Goal: Transaction & Acquisition: Purchase product/service

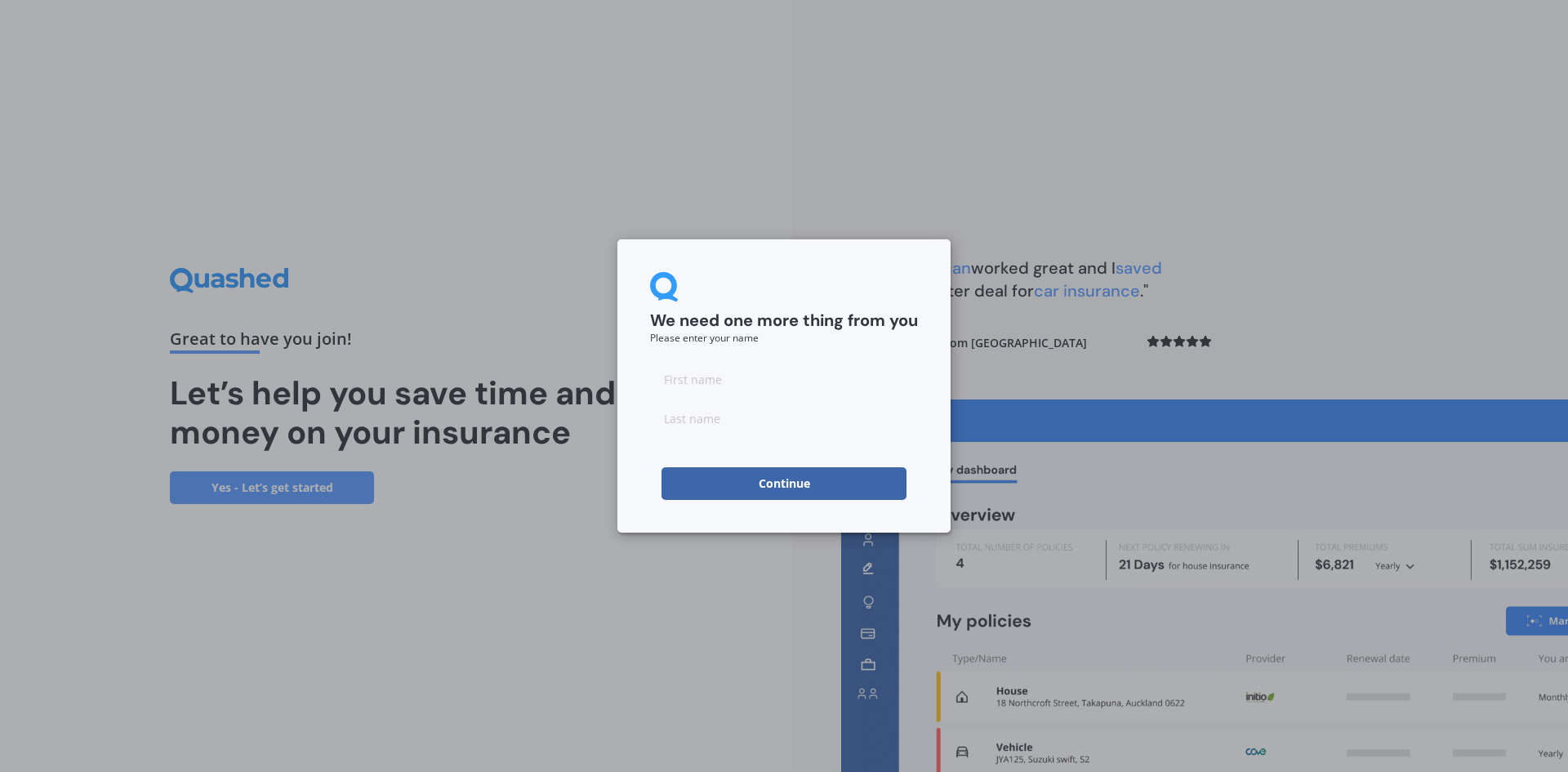
click at [759, 387] on input at bounding box center [784, 379] width 268 height 33
type input "[PERSON_NAME]"
click at [723, 416] on input at bounding box center [784, 418] width 268 height 33
type input "[GEOGRAPHIC_DATA]"
click at [689, 471] on button "Continue" at bounding box center [784, 484] width 245 height 33
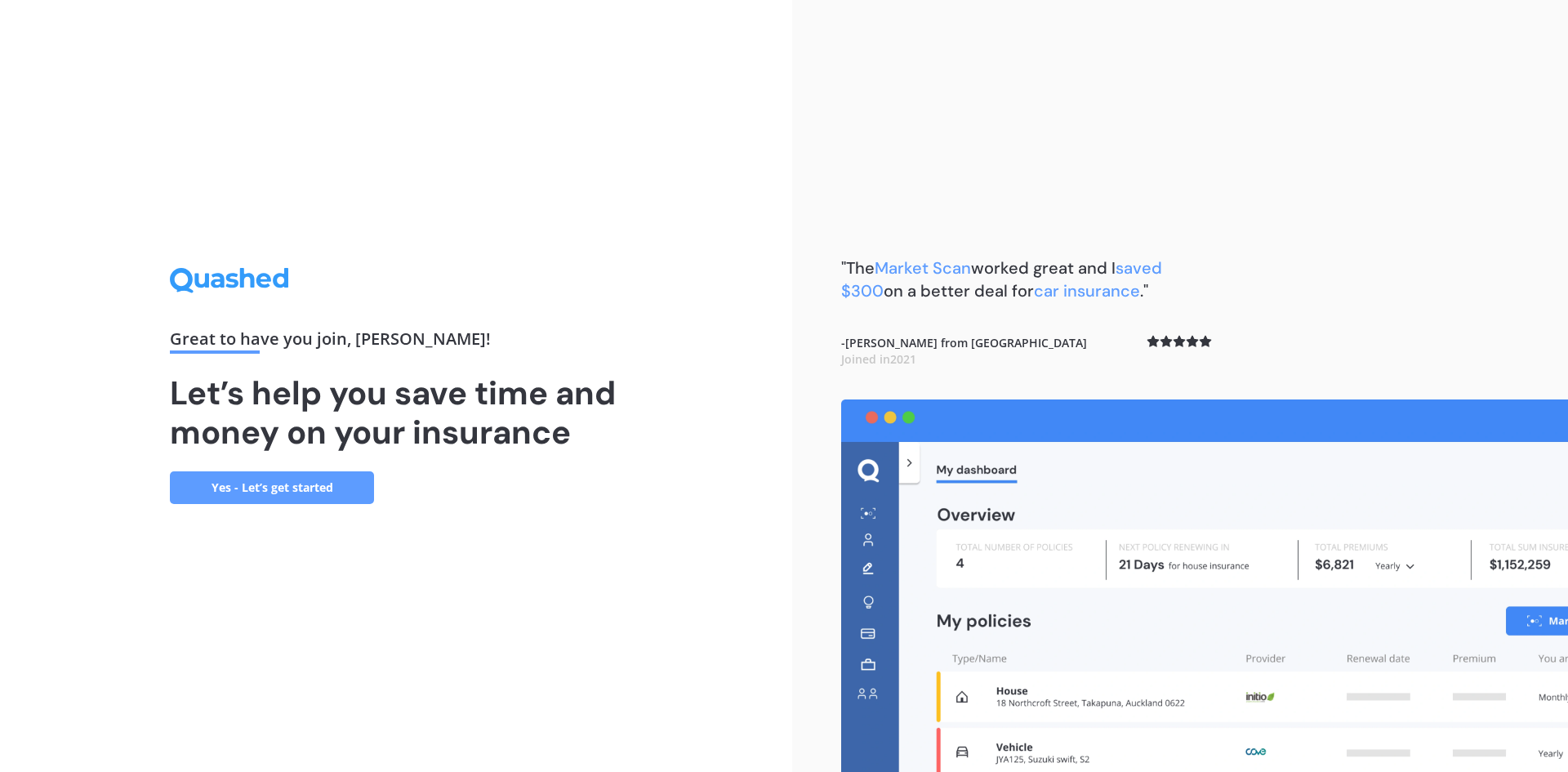
click at [304, 488] on link "Yes - Let’s get started" at bounding box center [272, 488] width 204 height 33
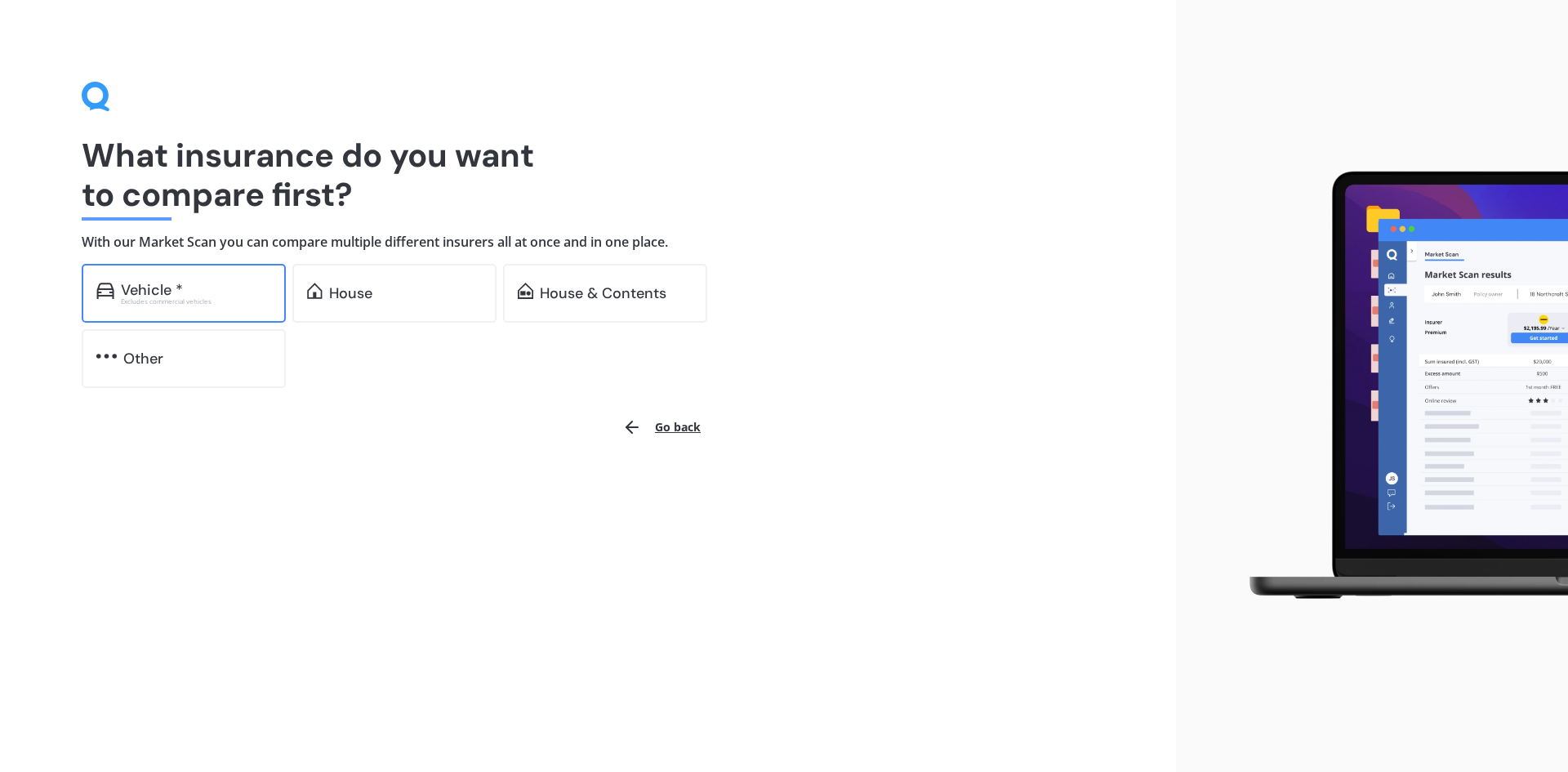
click at [210, 302] on div "Excludes commercial vehicles" at bounding box center [195, 301] width 151 height 7
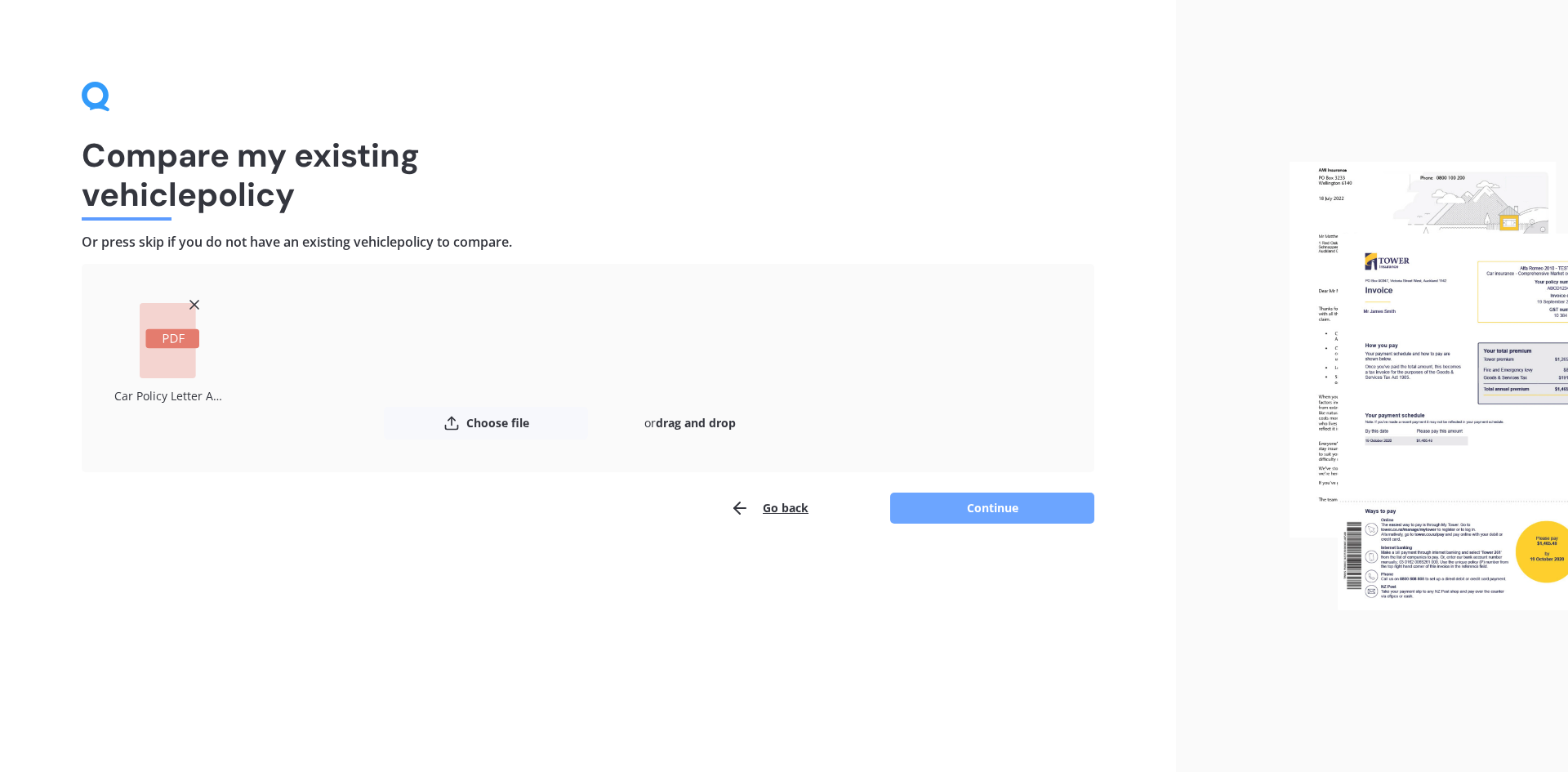
click at [973, 507] on button "Continue" at bounding box center [993, 509] width 204 height 31
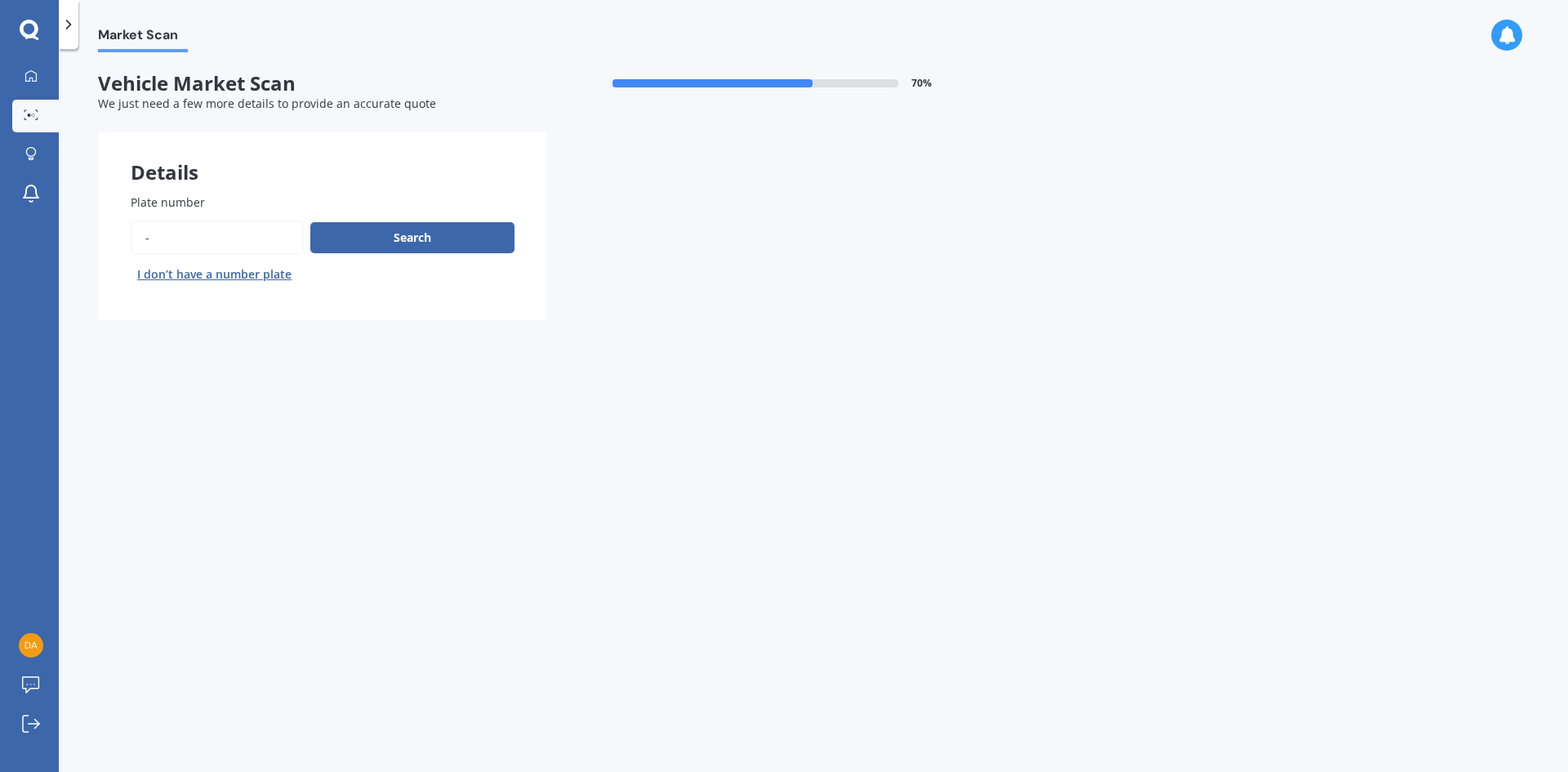
click at [196, 241] on input "Plate number" at bounding box center [217, 237] width 173 height 34
click at [406, 232] on button "Search" at bounding box center [412, 238] width 204 height 31
click at [155, 241] on input "Plate number" at bounding box center [217, 237] width 173 height 34
type input "PQT87"
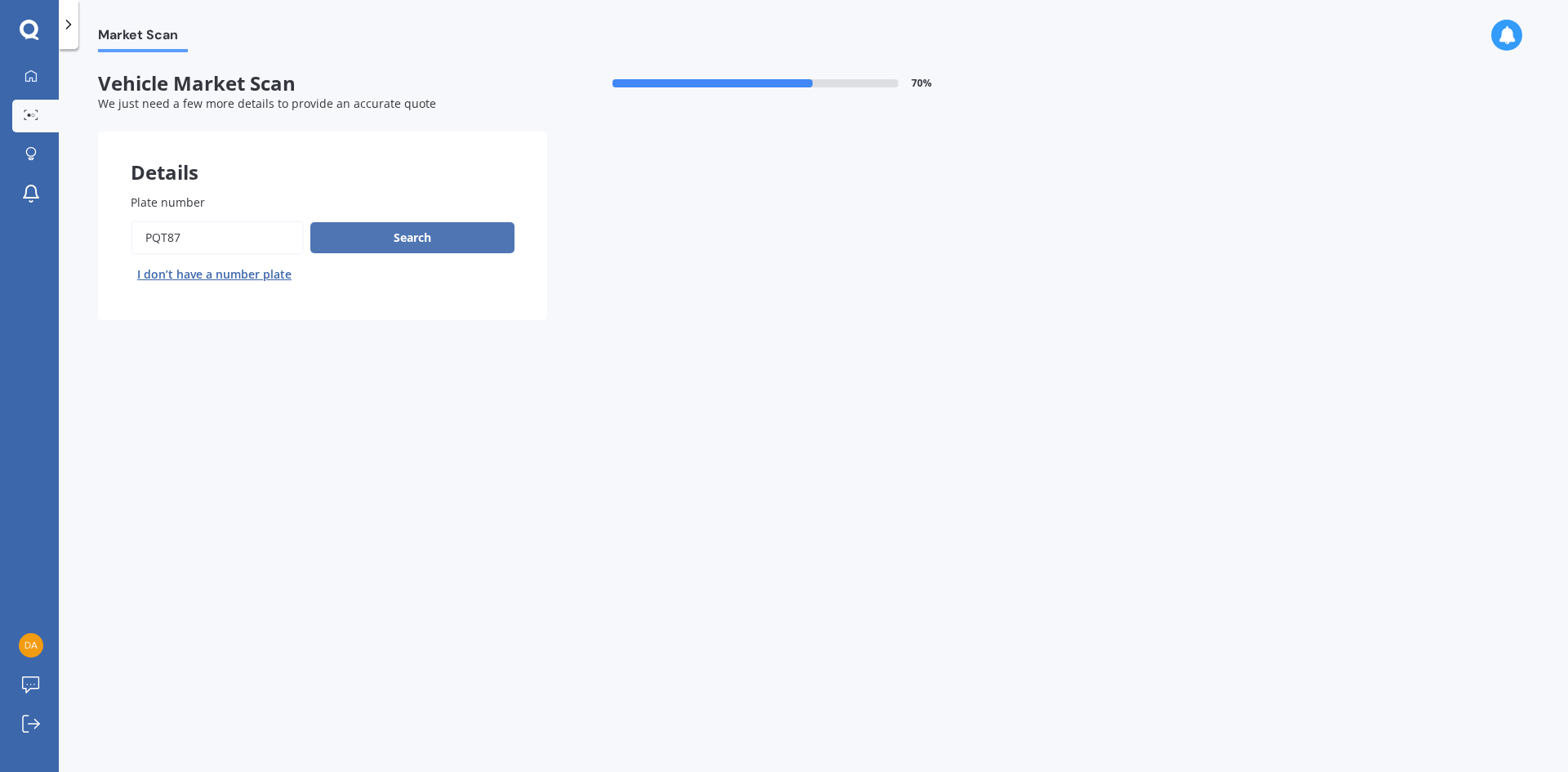
click at [335, 231] on button "Search" at bounding box center [412, 238] width 204 height 31
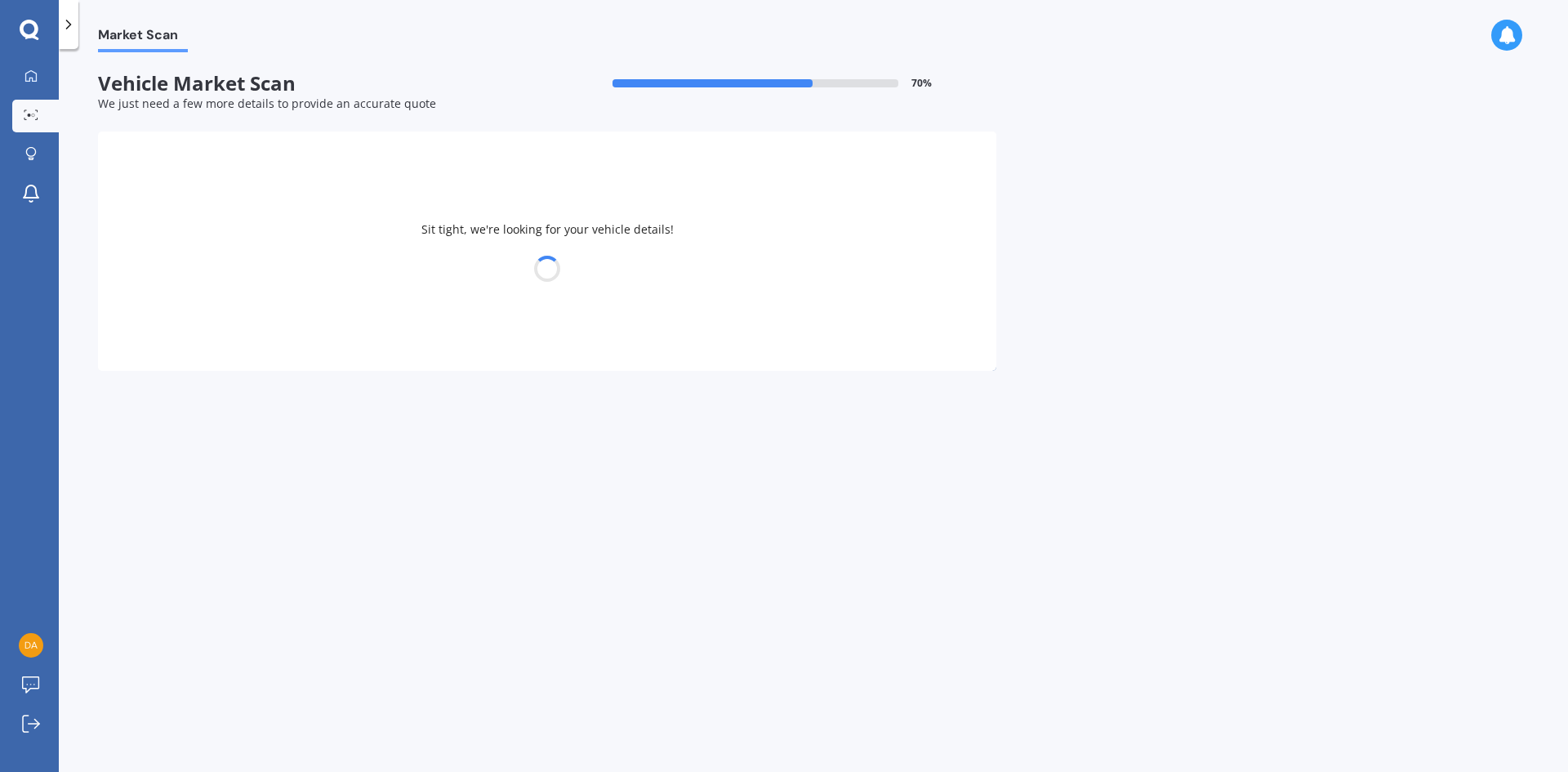
select select "TESLA"
select select "3"
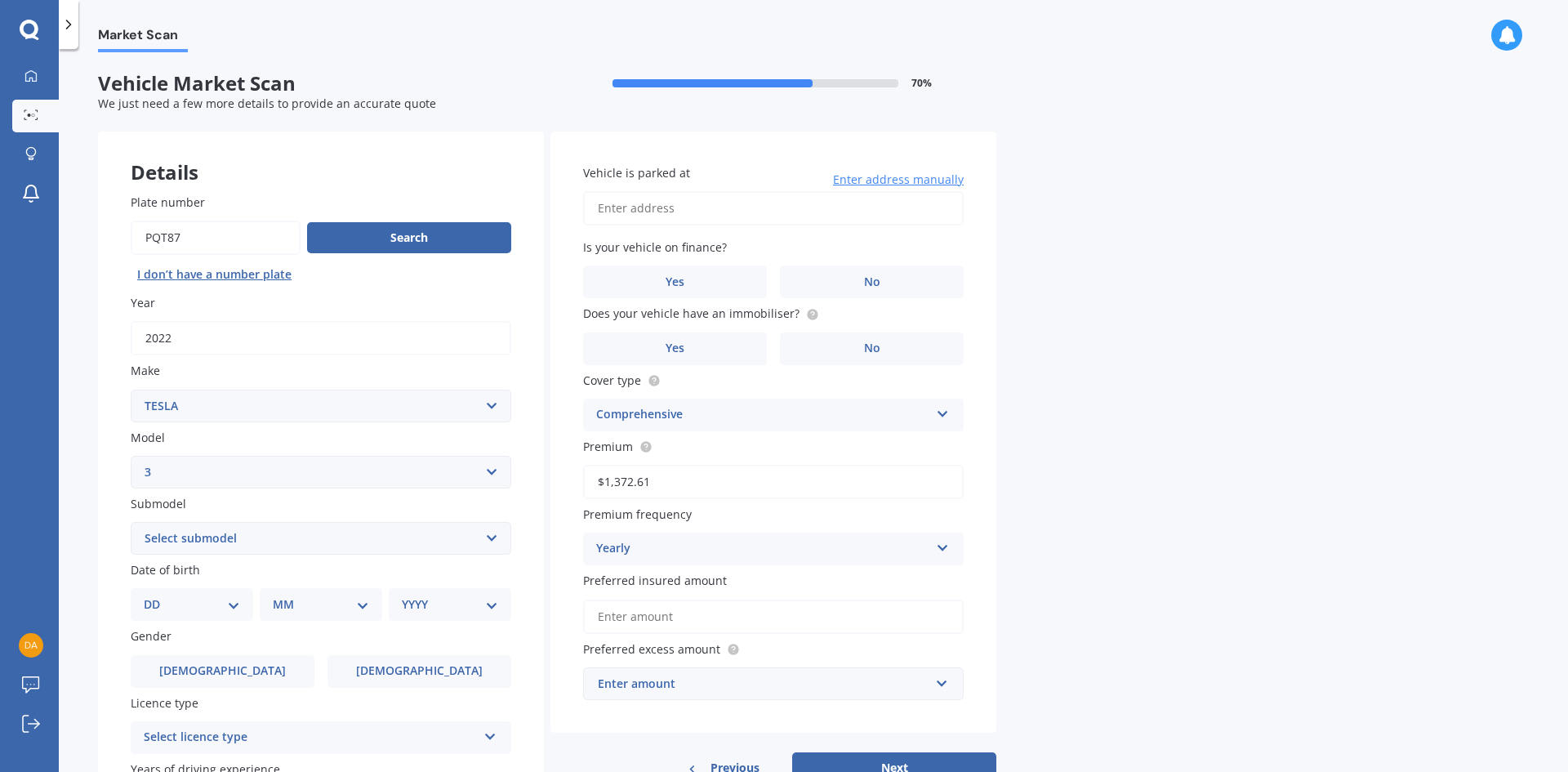
click at [180, 233] on input "Plate number" at bounding box center [215, 237] width 170 height 34
type input "PQT879"
click at [393, 242] on button "Search" at bounding box center [409, 238] width 204 height 31
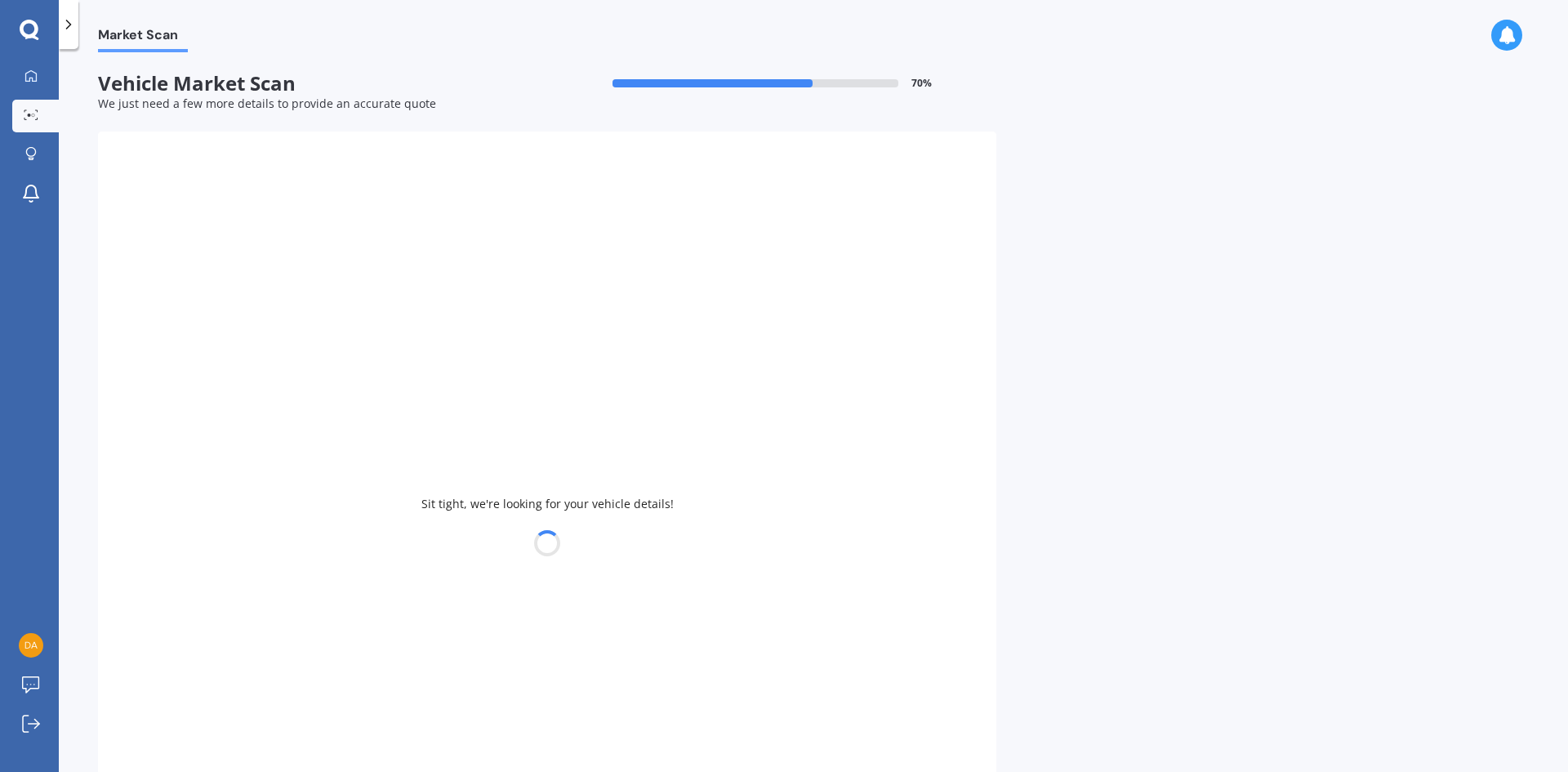
select select "MITSUBISHI"
select select
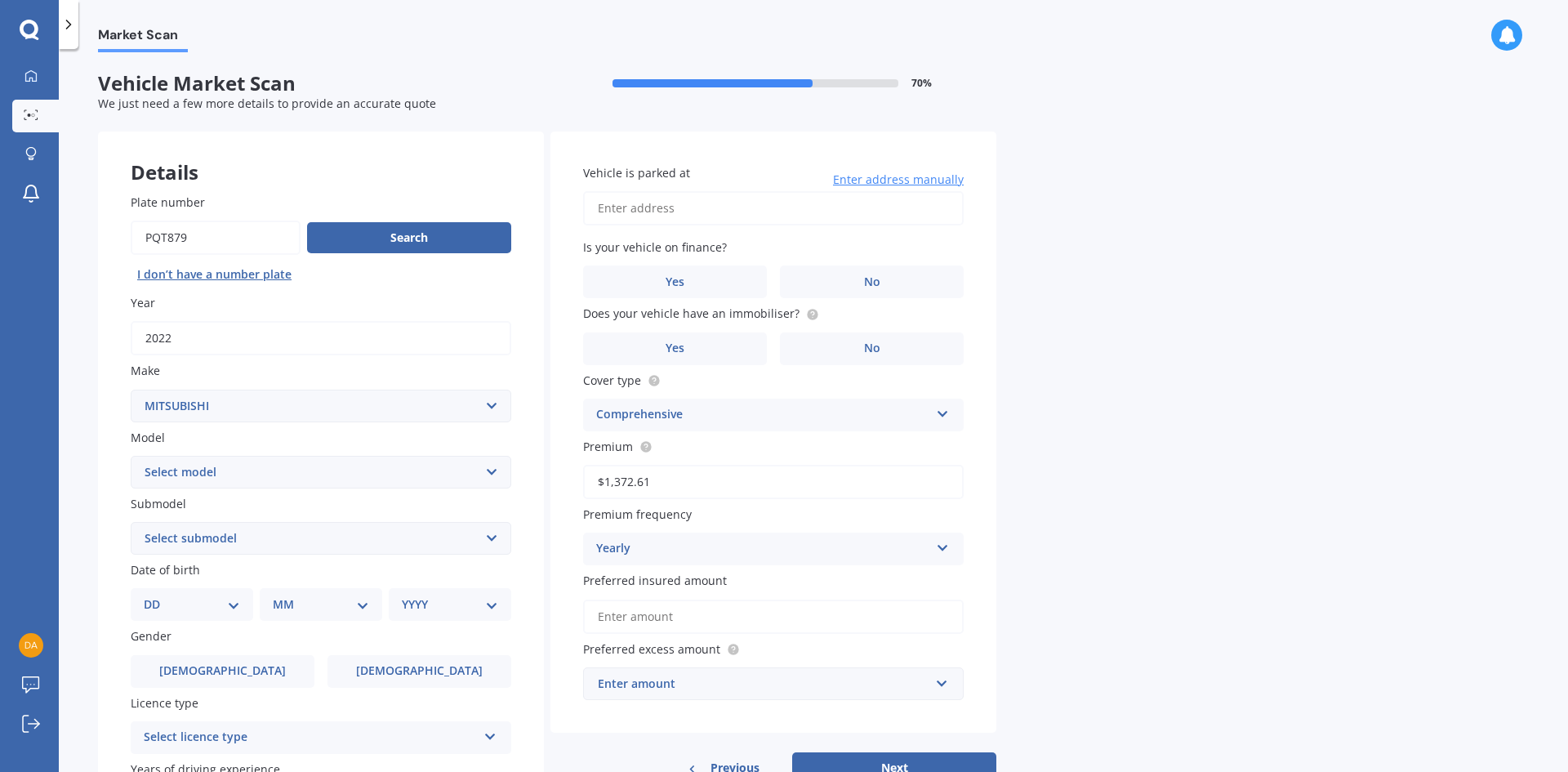
click at [170, 232] on input "Plate number" at bounding box center [215, 237] width 170 height 34
type input "Ptq879"
click at [398, 245] on button "Search" at bounding box center [409, 238] width 204 height 31
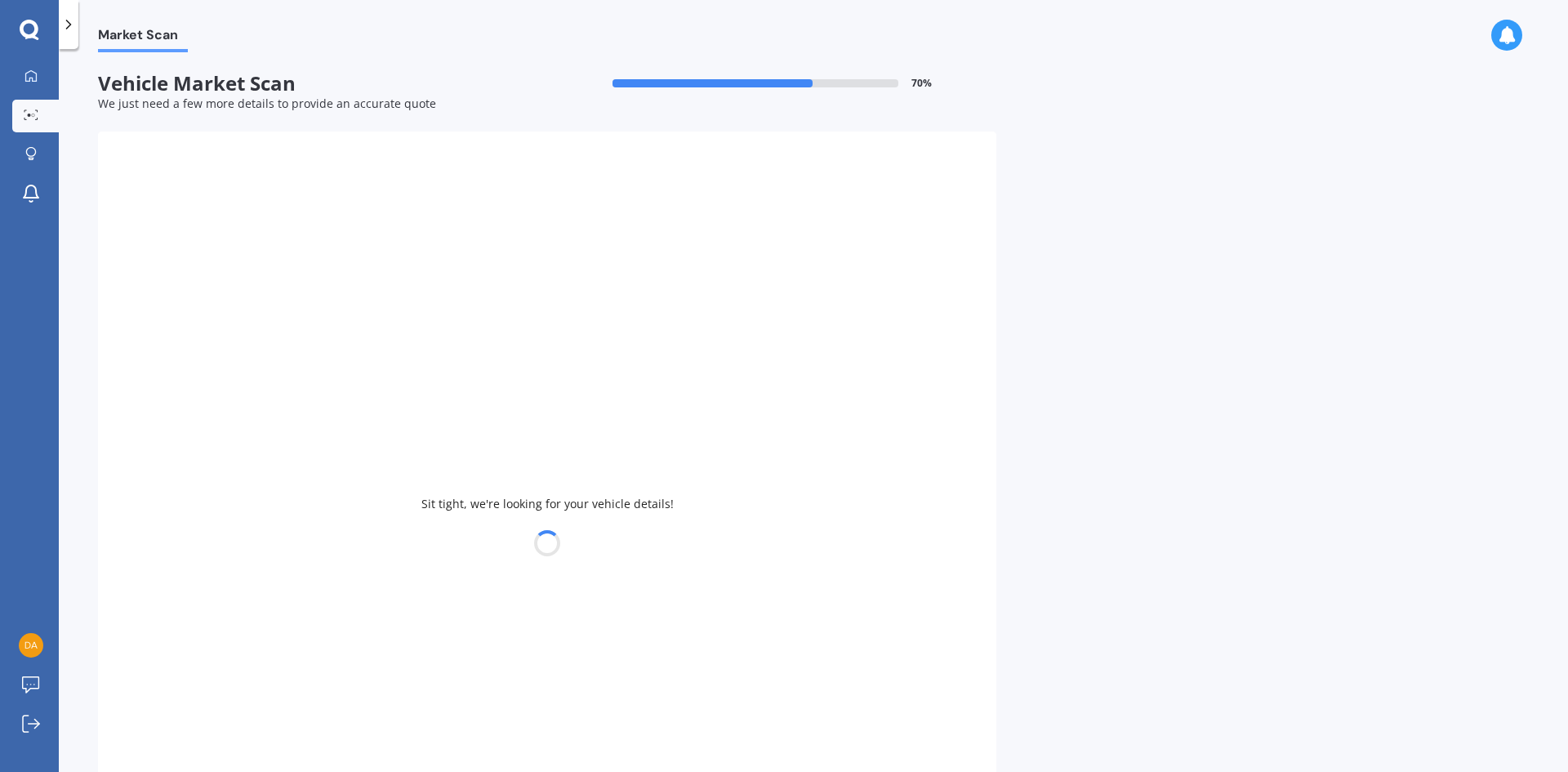
type input "2012"
select select "TOYOTA"
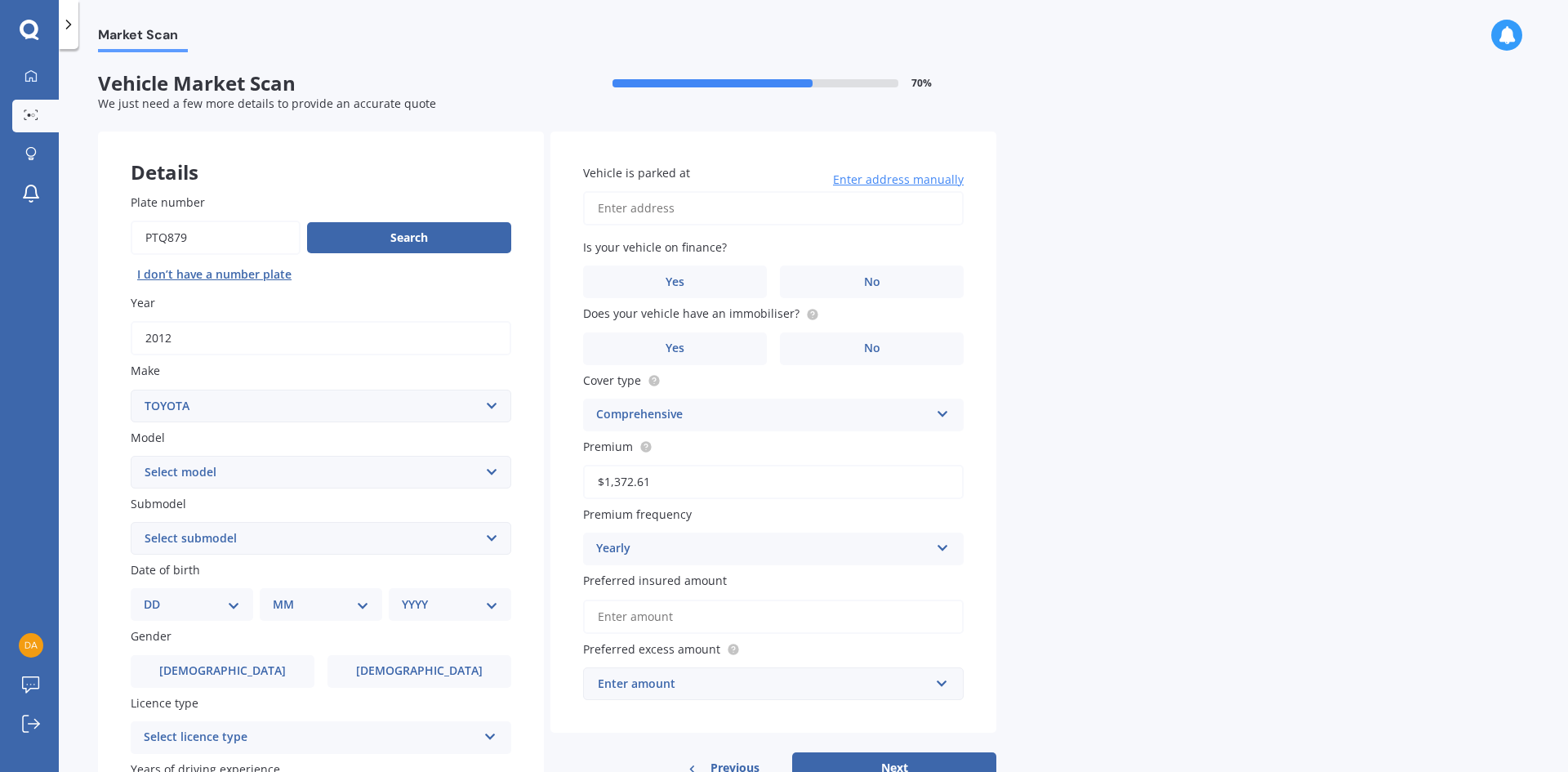
click at [672, 217] on input "Vehicle is parked at" at bounding box center [774, 208] width 381 height 34
type input "[STREET_ADDRESS][US_STATE] [GEOGRAPHIC_DATA] 2024"
click at [875, 280] on span "No" at bounding box center [872, 282] width 17 height 14
click at [0, 0] on input "No" at bounding box center [0, 0] width 0 height 0
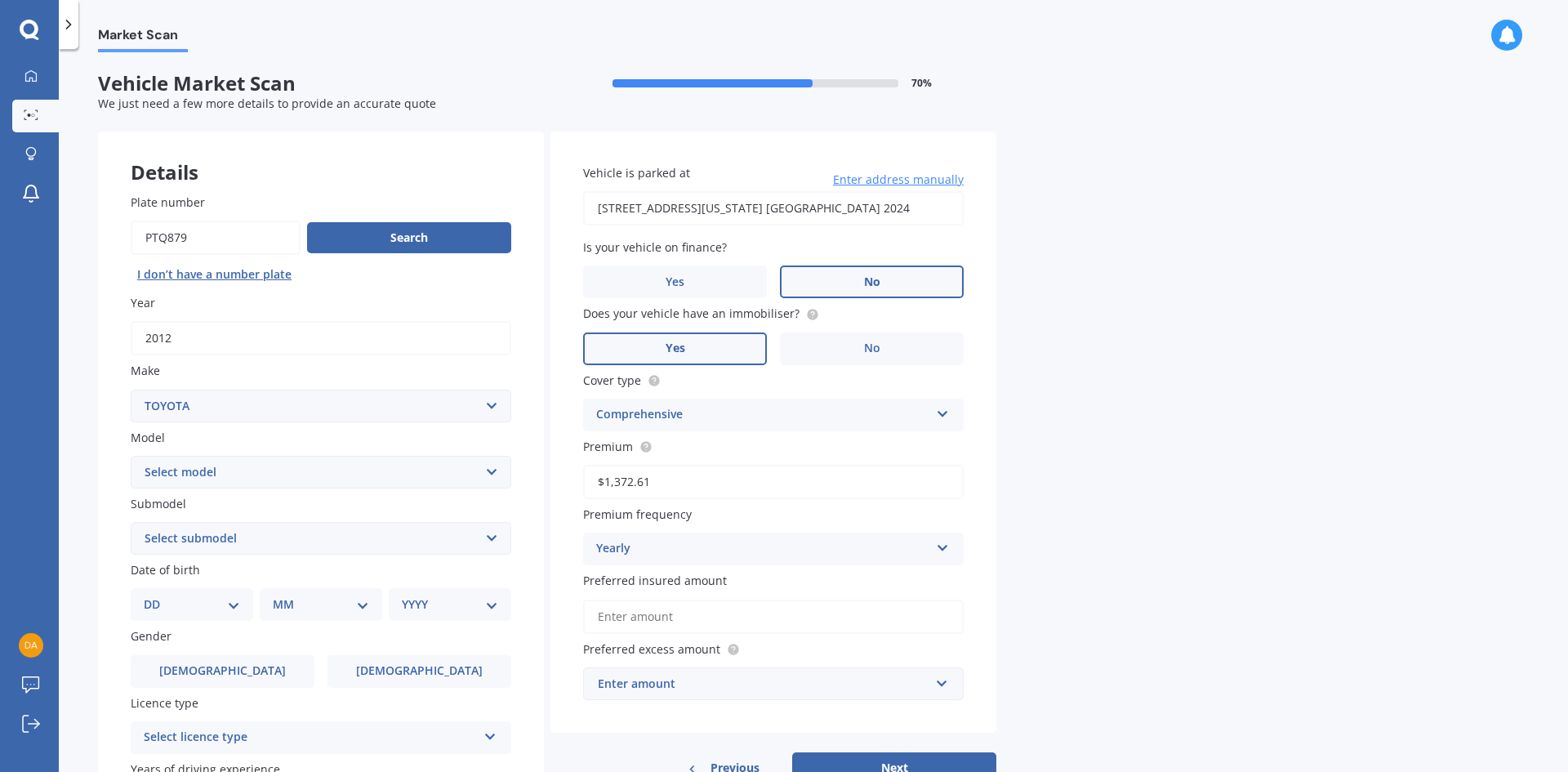
click at [686, 347] on label "Yes" at bounding box center [675, 349] width 184 height 33
click at [0, 0] on input "Yes" at bounding box center [0, 0] width 0 height 0
click at [946, 550] on icon at bounding box center [943, 545] width 14 height 12
click at [813, 694] on div "Fortnightly" at bounding box center [774, 698] width 379 height 29
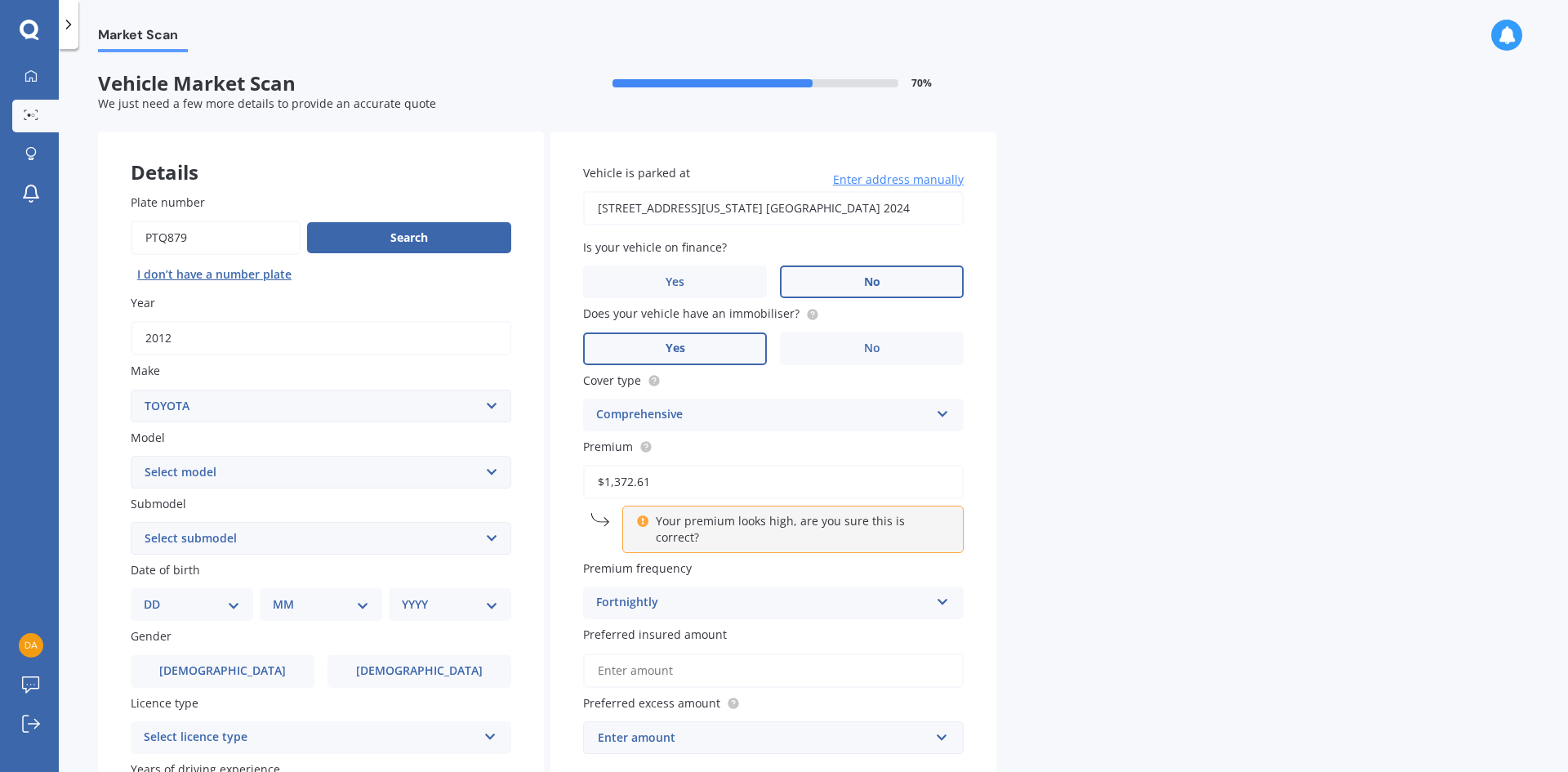
click at [622, 519] on div "Your premium looks high, are you sure this is correct?" at bounding box center [792, 529] width 341 height 48
click at [839, 593] on div "Fortnightly" at bounding box center [762, 603] width 333 height 19
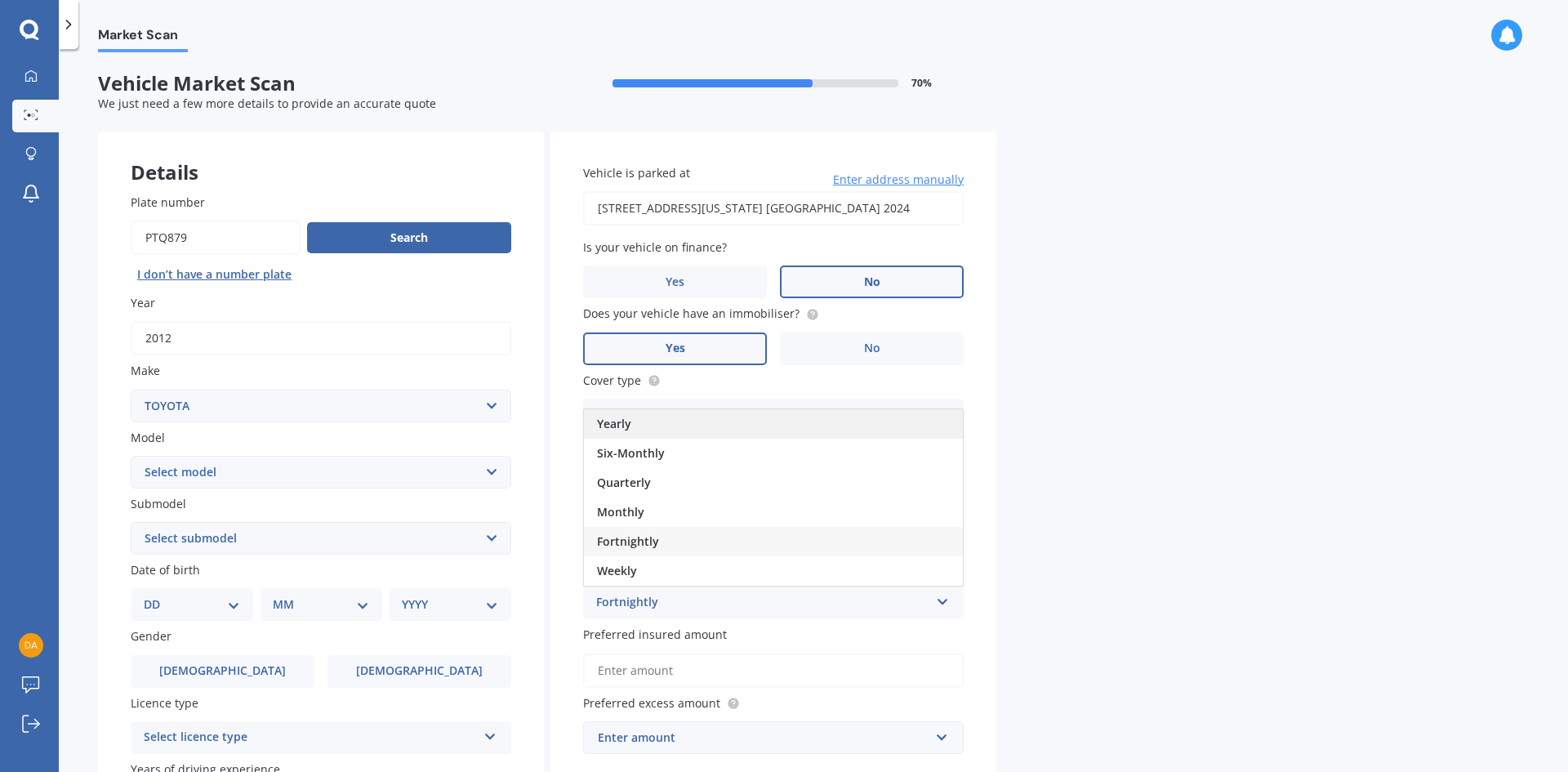
click at [712, 409] on div "Yearly" at bounding box center [774, 424] width 379 height 29
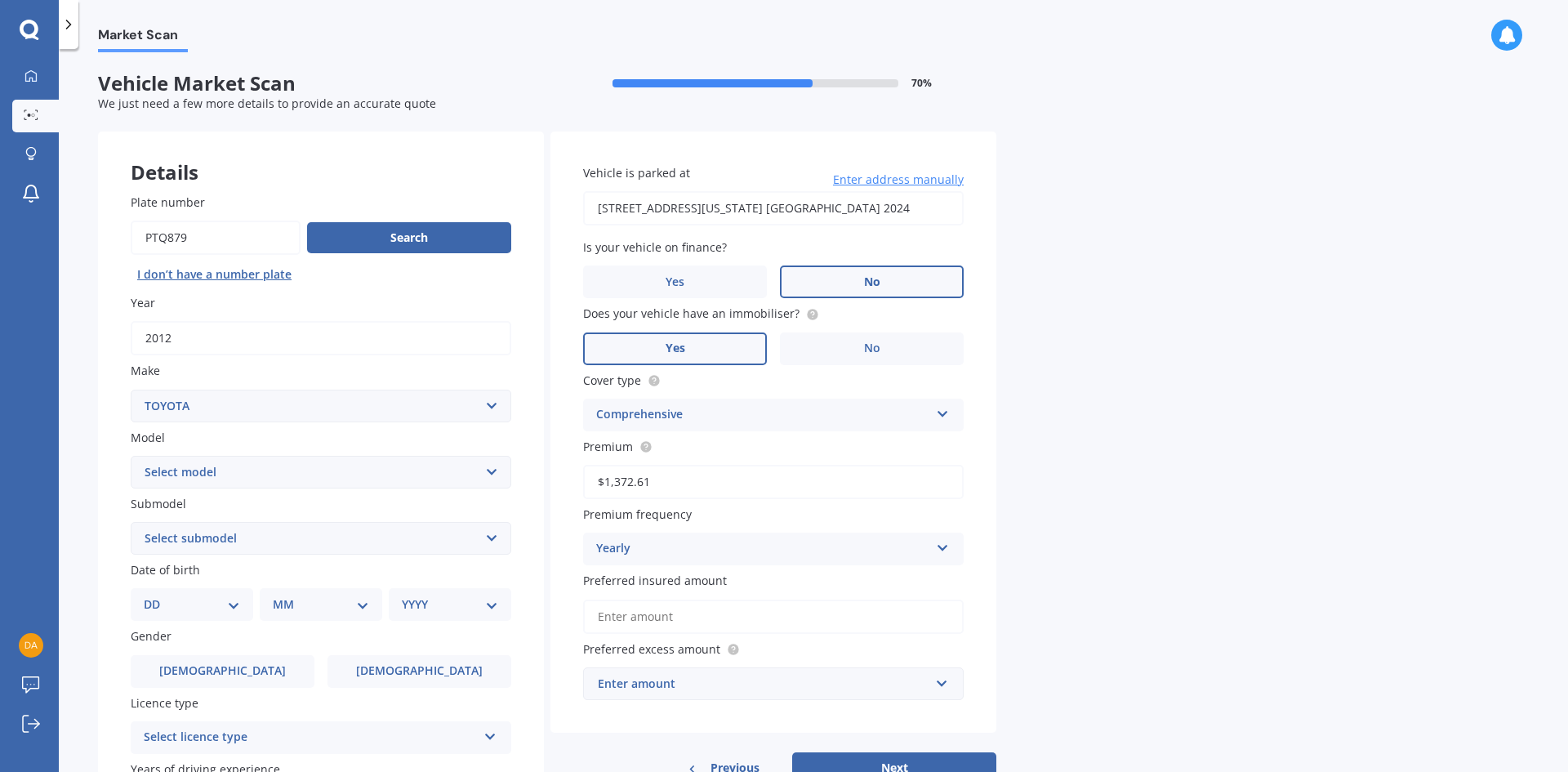
scroll to position [190, 0]
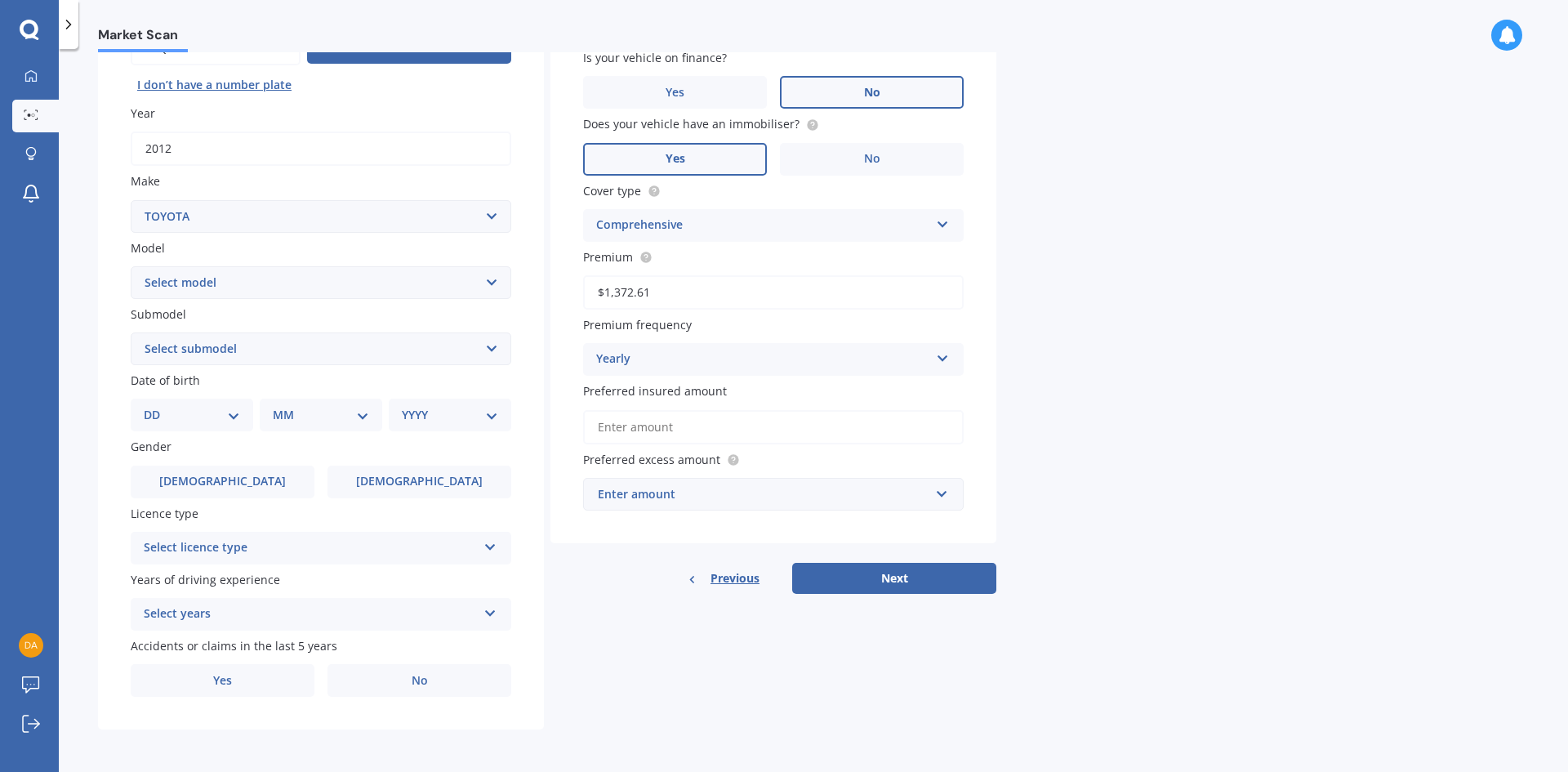
click at [483, 543] on div "Select licence type NZ Full NZ Restricted NZ Learners [GEOGRAPHIC_DATA] [GEOGRA…" at bounding box center [321, 548] width 381 height 33
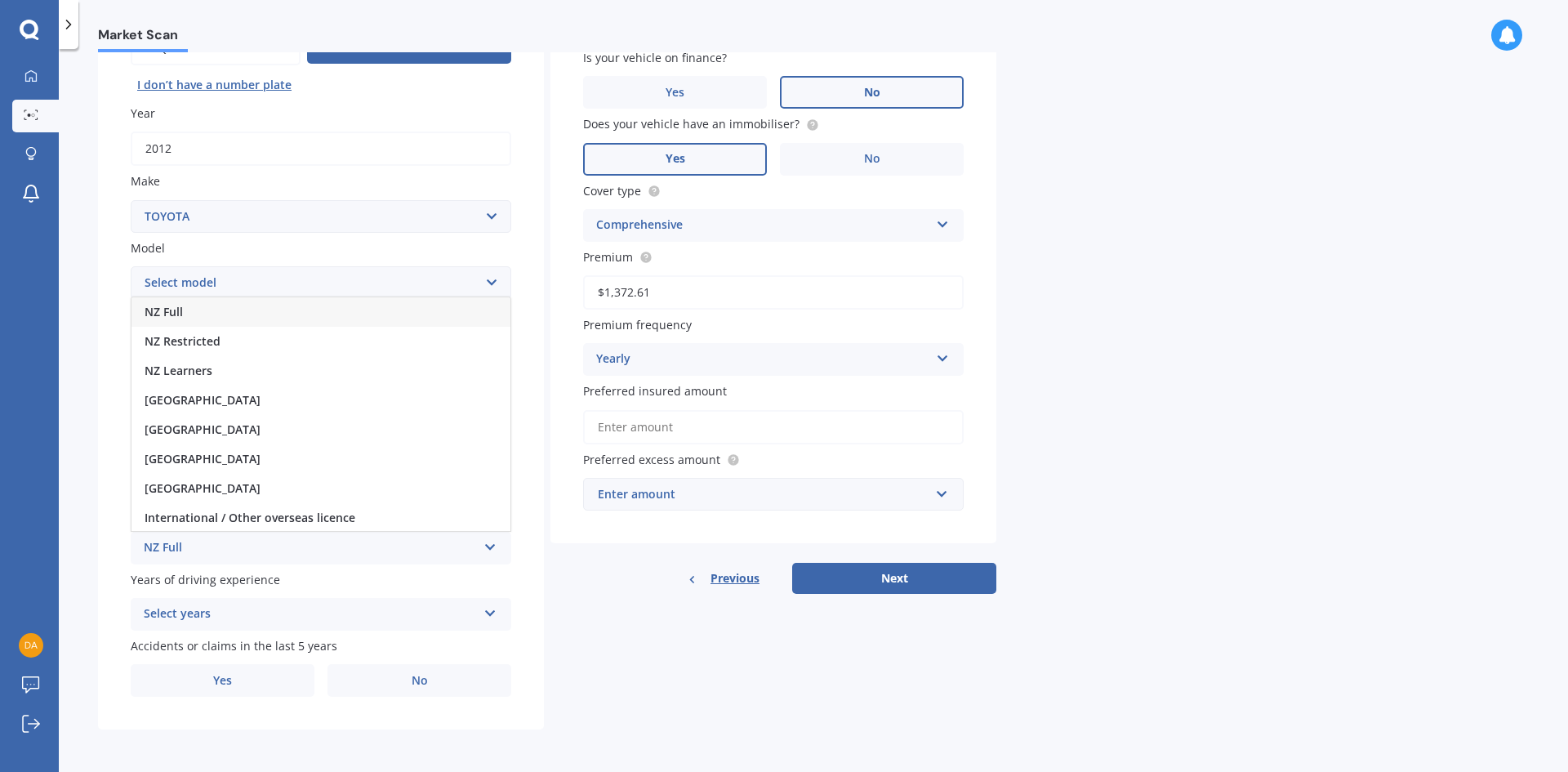
click at [322, 316] on div "NZ Full" at bounding box center [321, 312] width 379 height 29
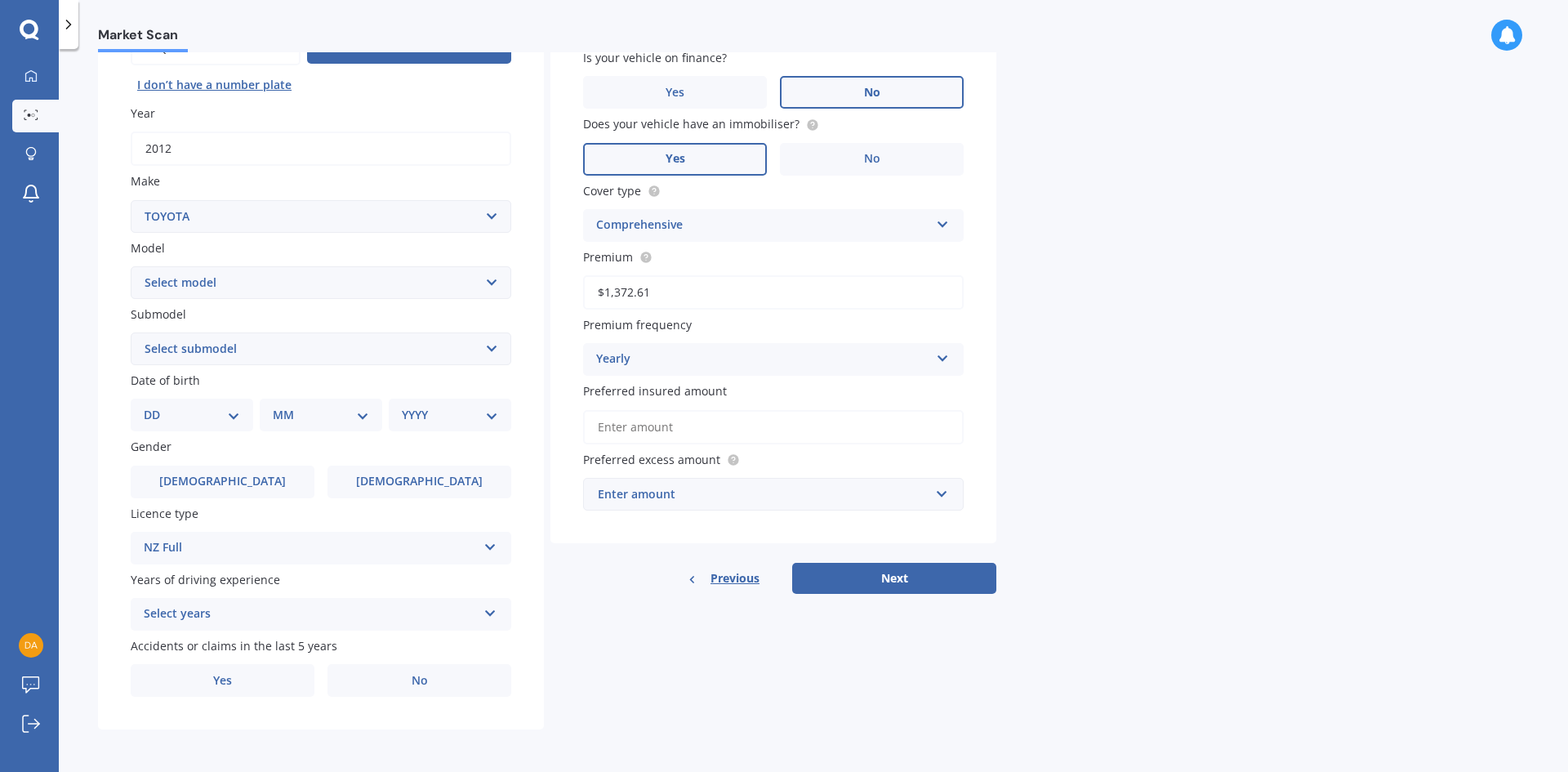
click at [492, 621] on div "Select years 5 or more years 4 years 3 years 2 years 1 year" at bounding box center [321, 614] width 381 height 33
click at [411, 469] on div "5 or more years" at bounding box center [321, 465] width 379 height 29
click at [276, 685] on label "Yes" at bounding box center [222, 681] width 184 height 33
click at [0, 0] on input "Yes" at bounding box center [0, 0] width 0 height 0
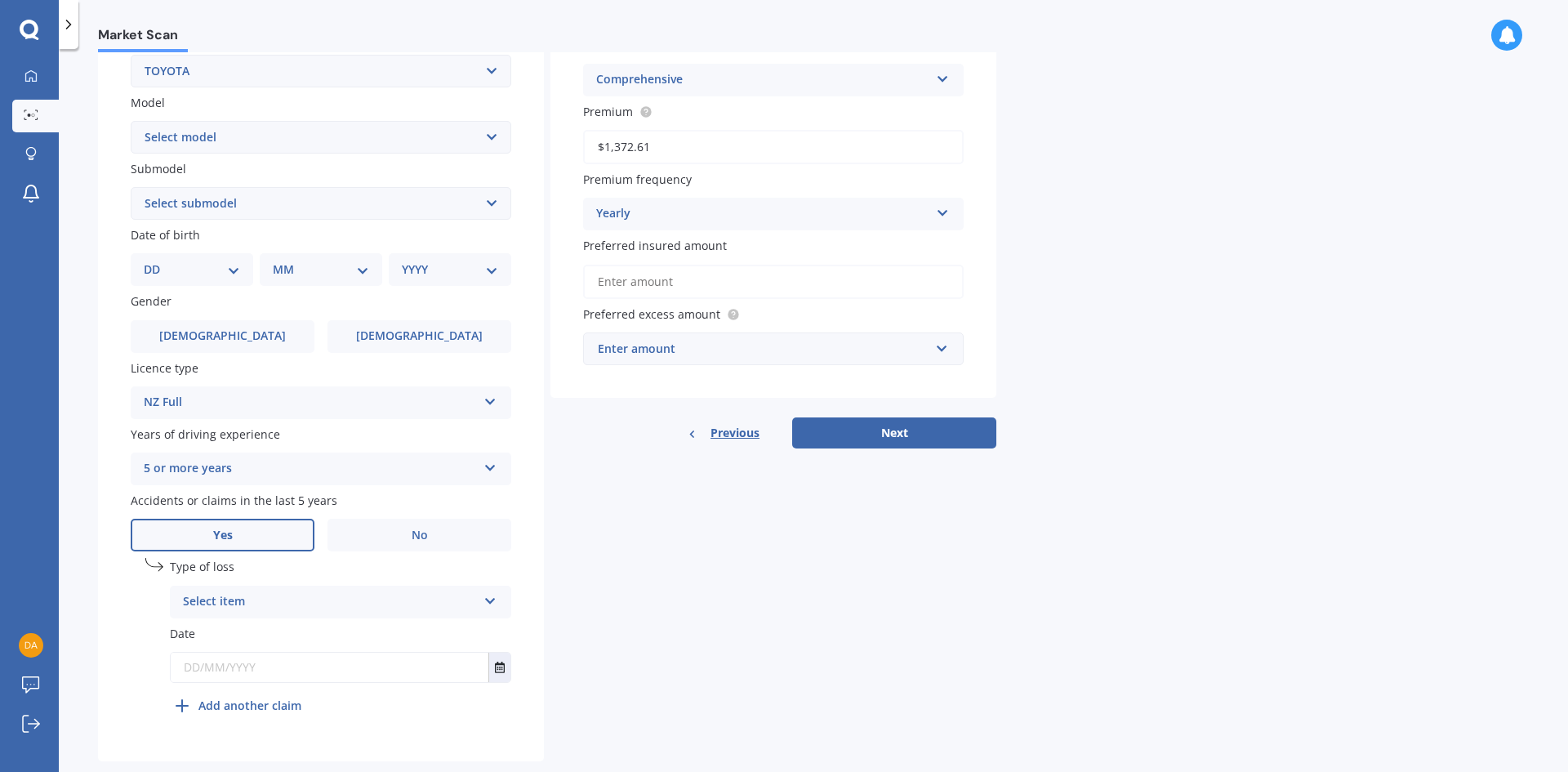
scroll to position [367, 0]
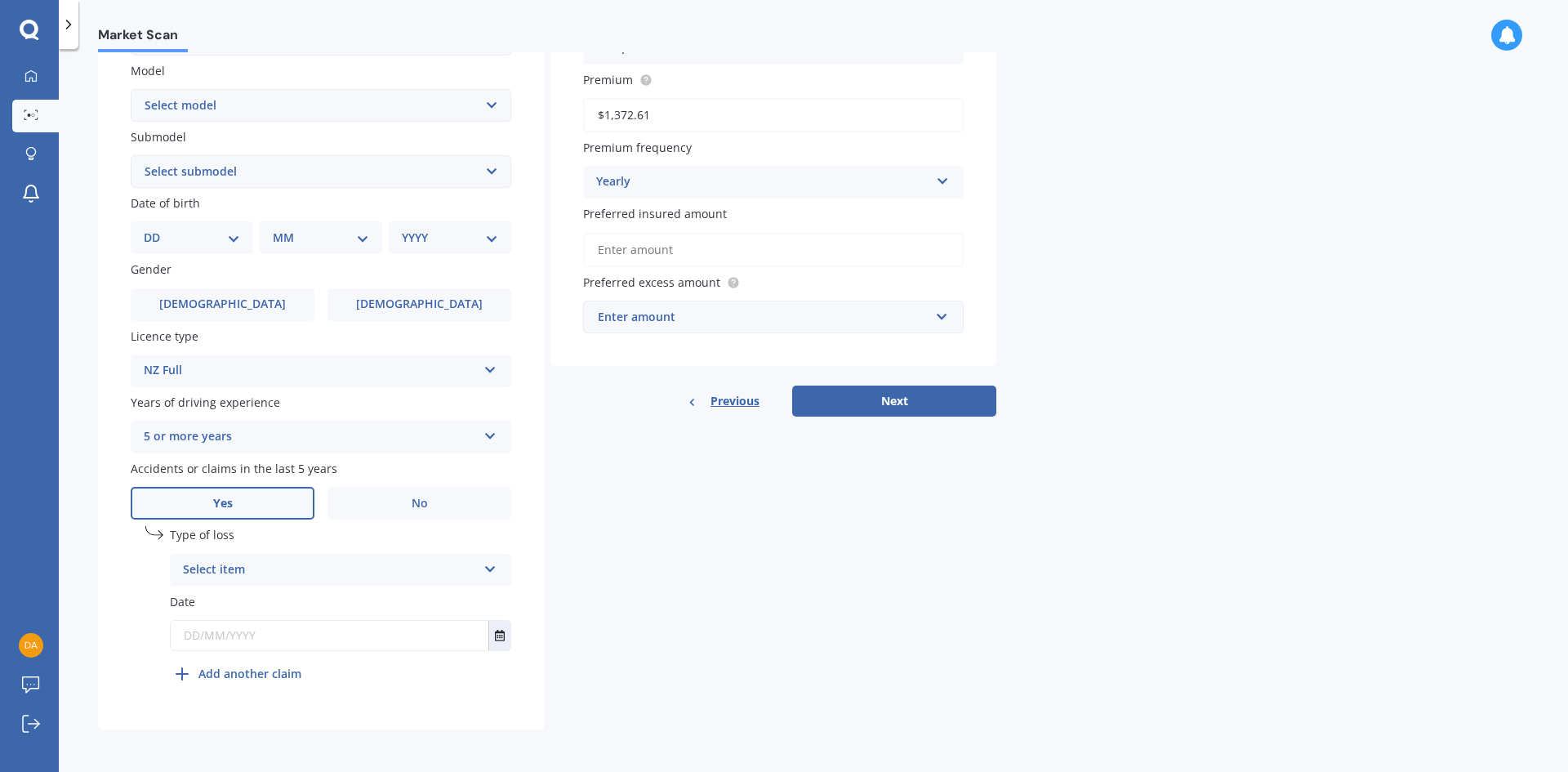
click at [496, 566] on icon at bounding box center [490, 566] width 14 height 12
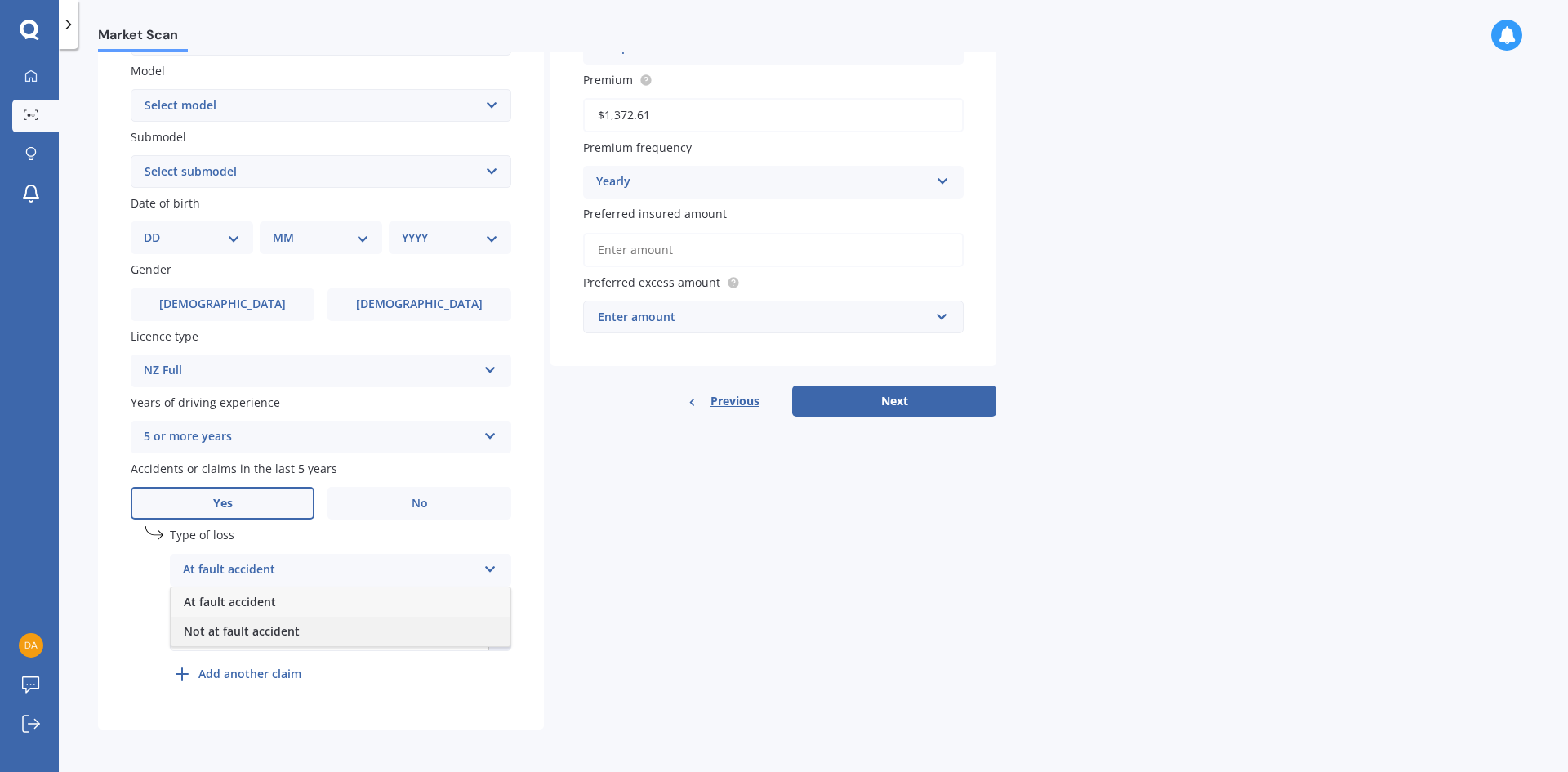
click at [315, 632] on div "Not at fault accident" at bounding box center [341, 631] width 340 height 29
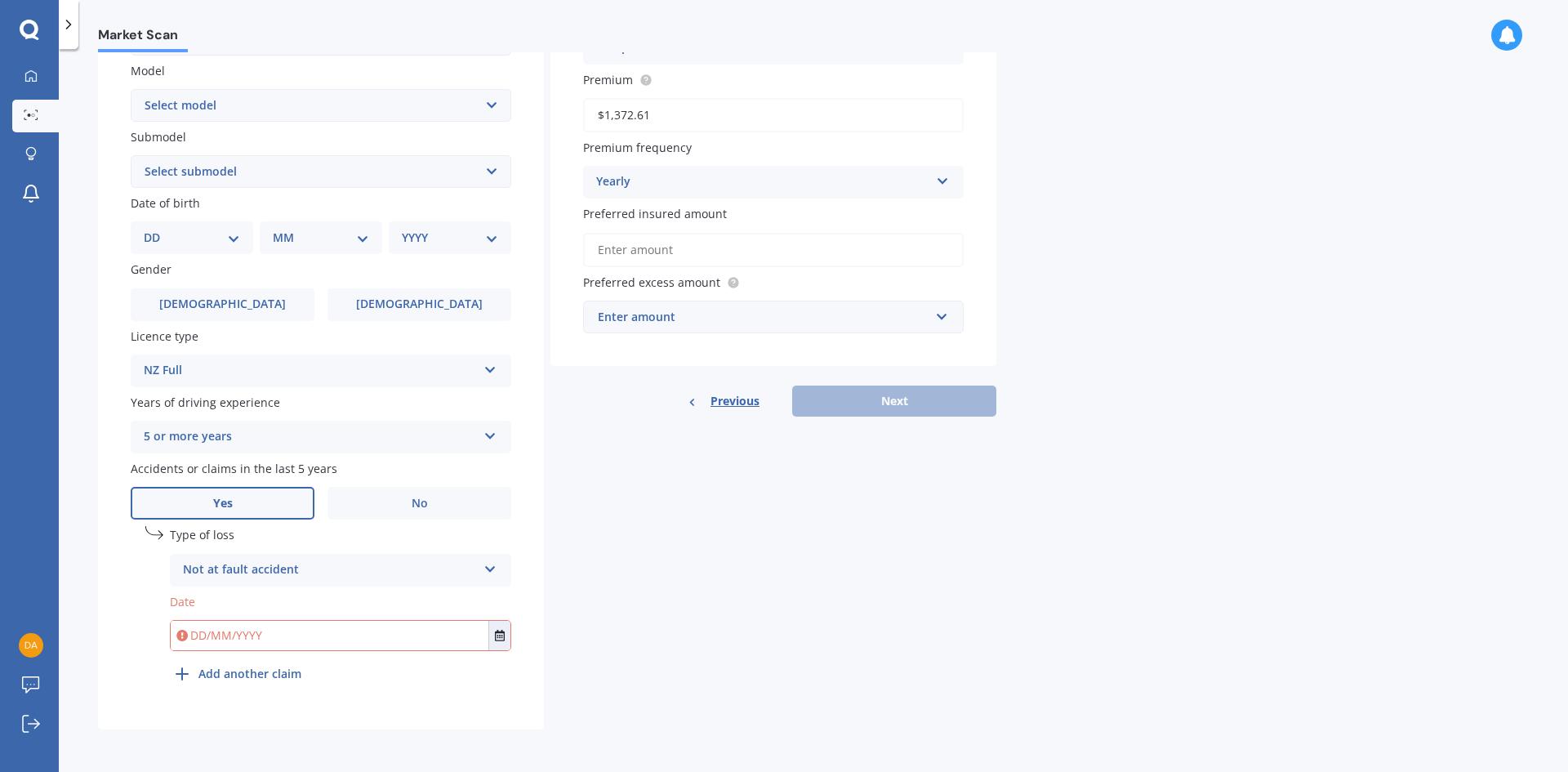
click at [221, 642] on input "text" at bounding box center [330, 636] width 318 height 29
click at [498, 642] on button "Select date" at bounding box center [499, 636] width 22 height 29
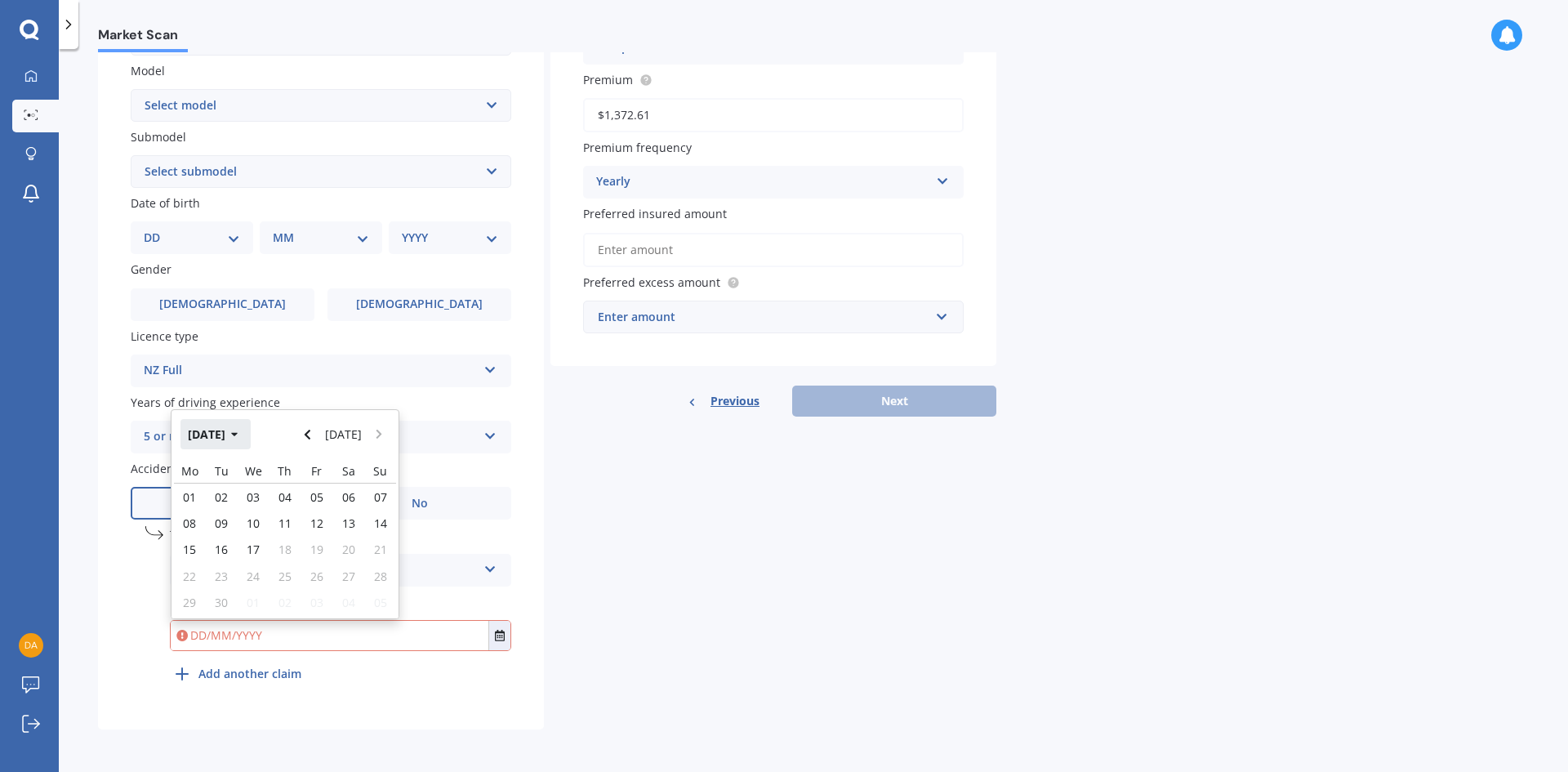
click at [237, 442] on button "[DATE]" at bounding box center [216, 434] width 70 height 29
click at [260, 492] on span "Feb" at bounding box center [258, 486] width 19 height 16
click at [343, 446] on button "[DATE]" at bounding box center [344, 434] width 51 height 29
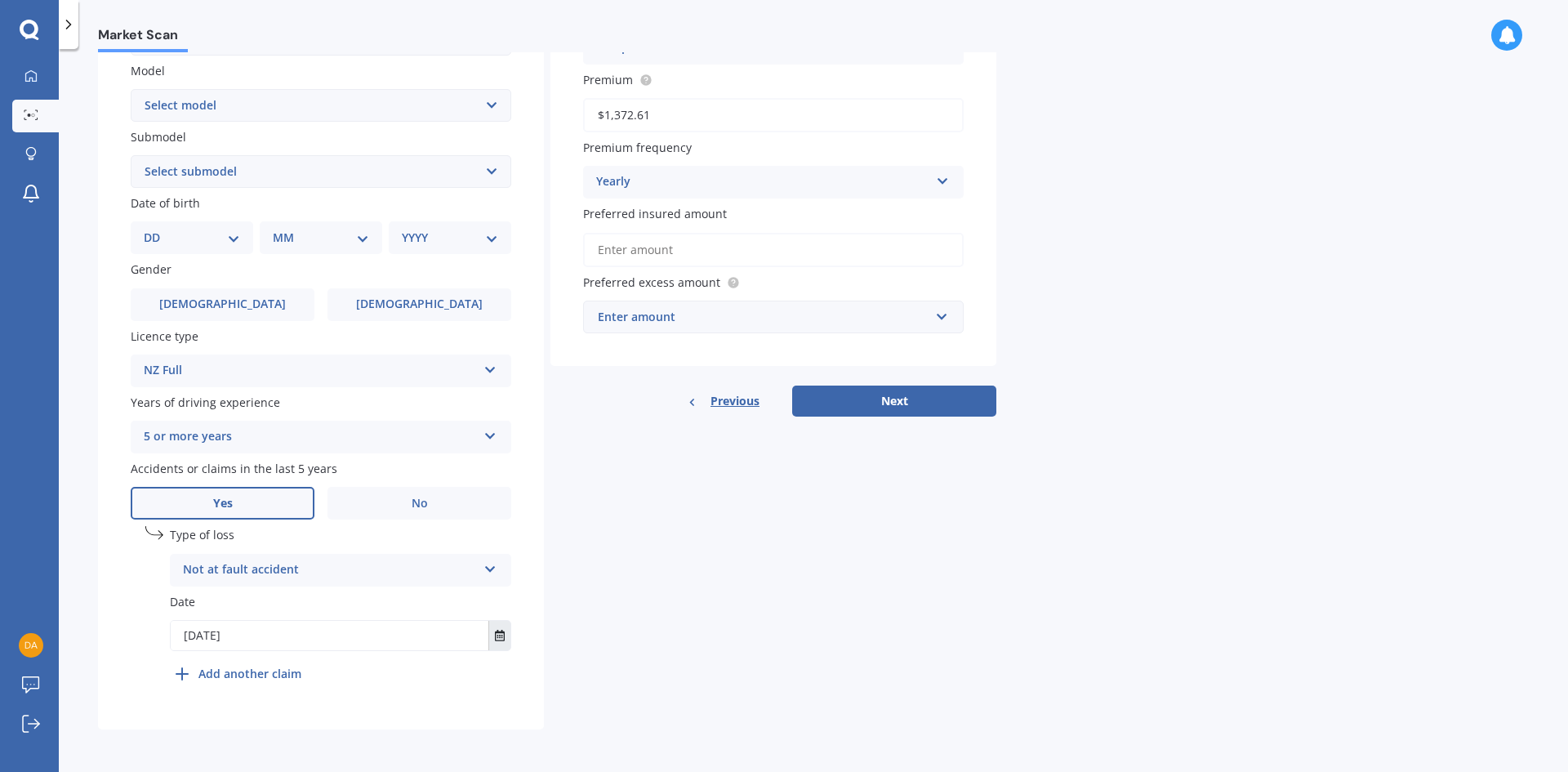
click at [488, 629] on button "Select date" at bounding box center [499, 636] width 22 height 29
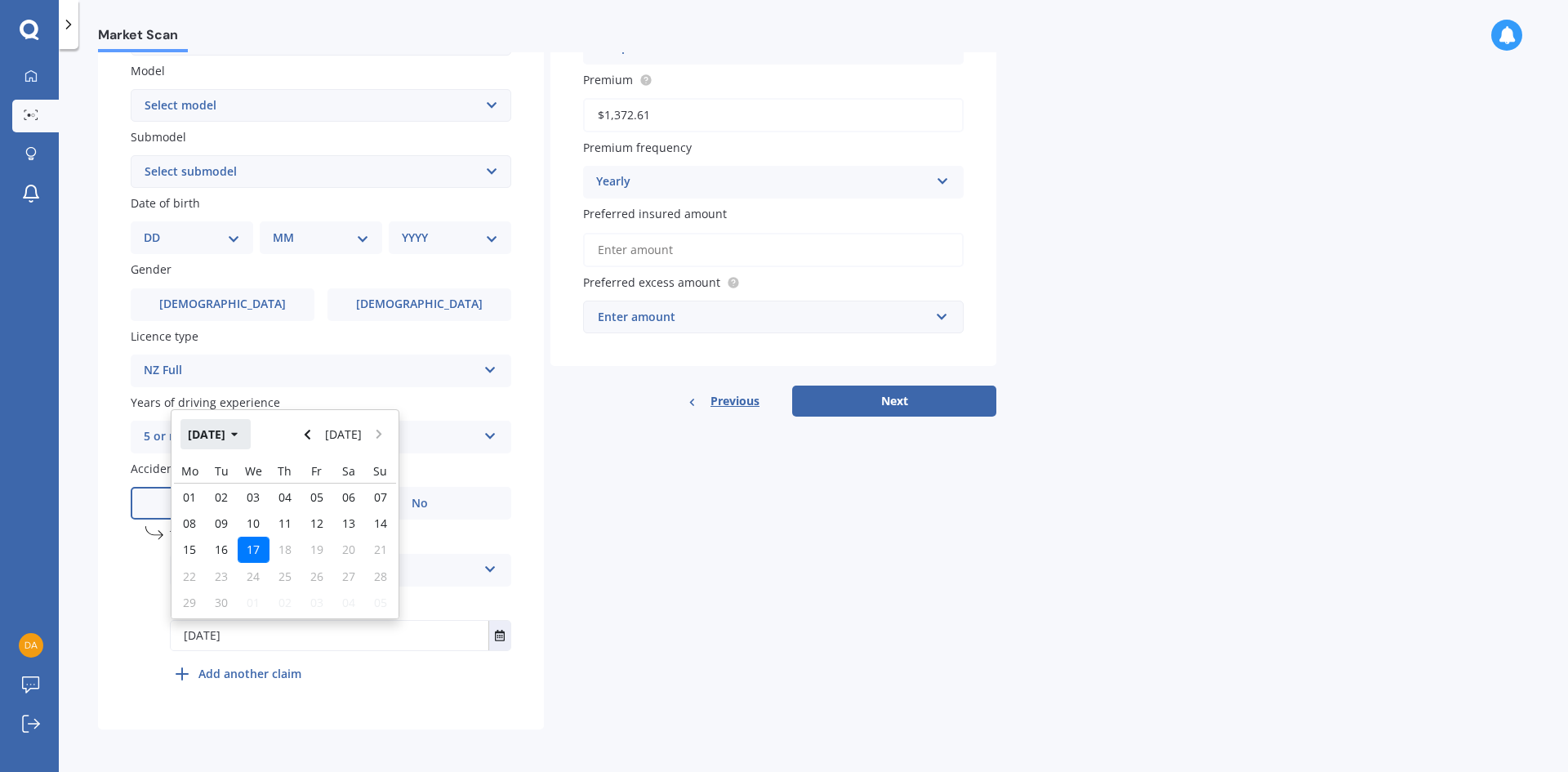
click at [249, 445] on button "[DATE]" at bounding box center [216, 434] width 70 height 29
click at [221, 435] on icon "button" at bounding box center [224, 435] width 8 height 12
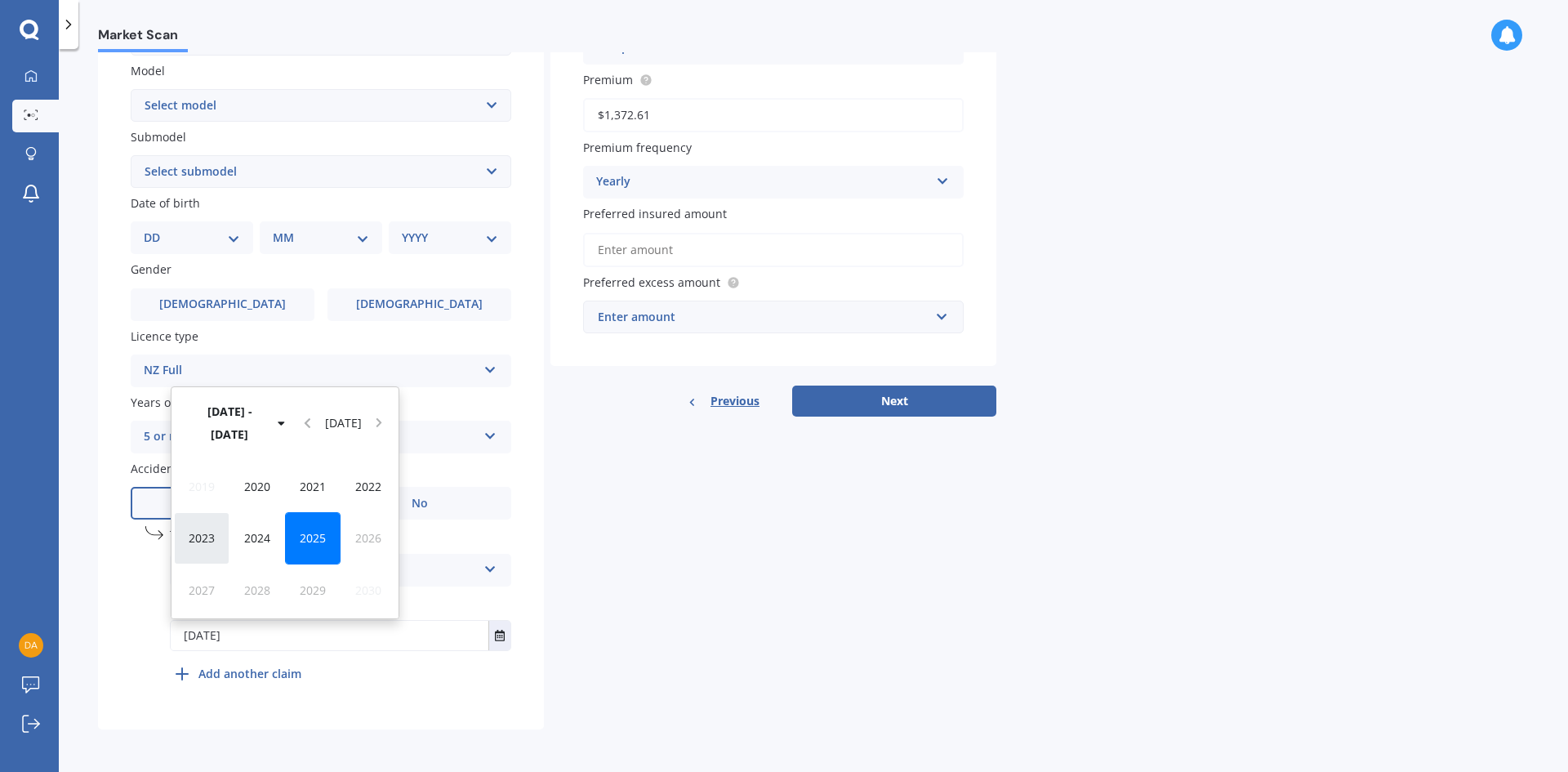
click at [201, 541] on span "2023" at bounding box center [201, 538] width 26 height 16
click at [271, 489] on div "Feb" at bounding box center [257, 486] width 55 height 52
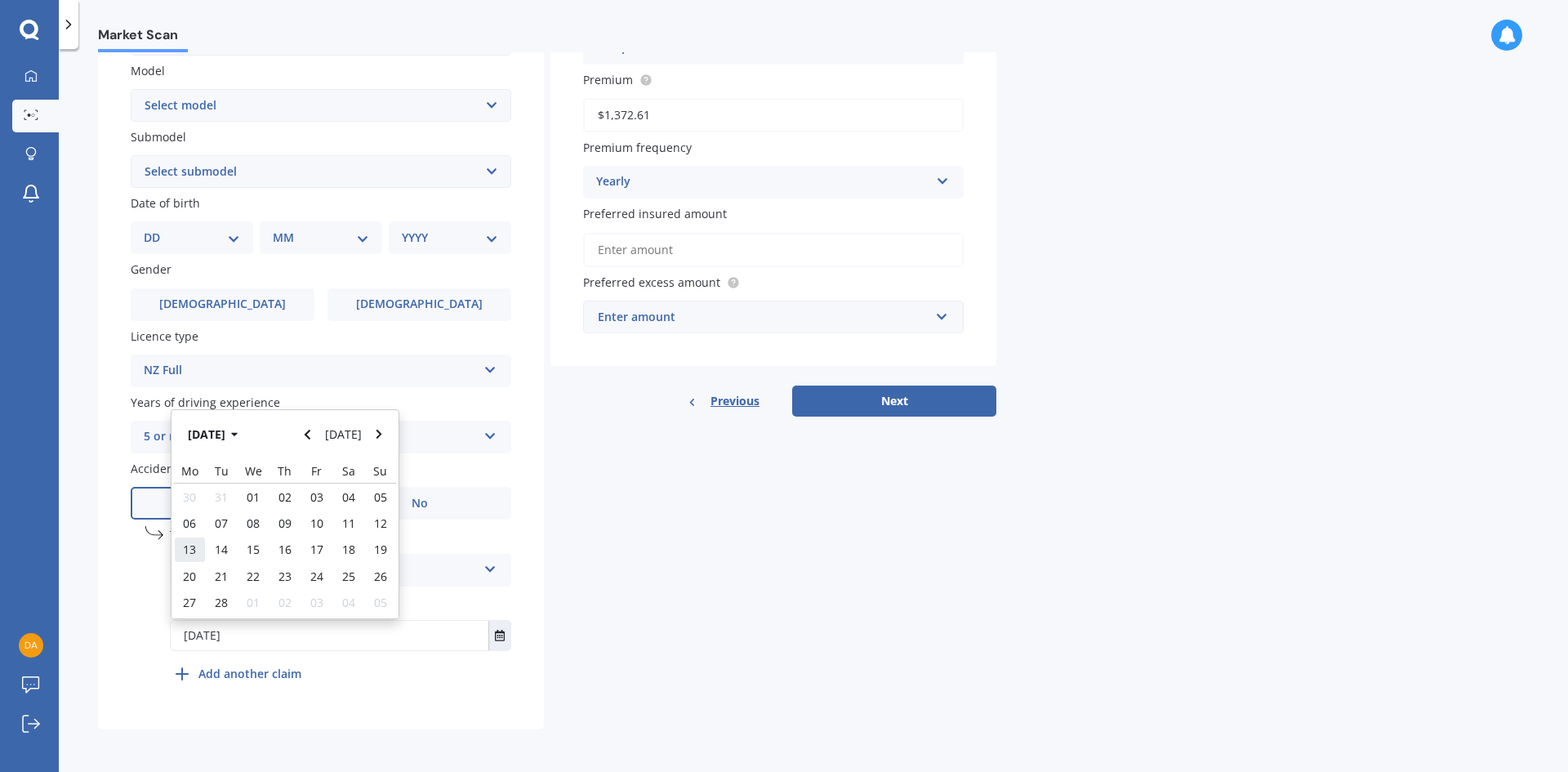
click at [196, 549] on span "13" at bounding box center [189, 549] width 13 height 16
type input "[DATE]"
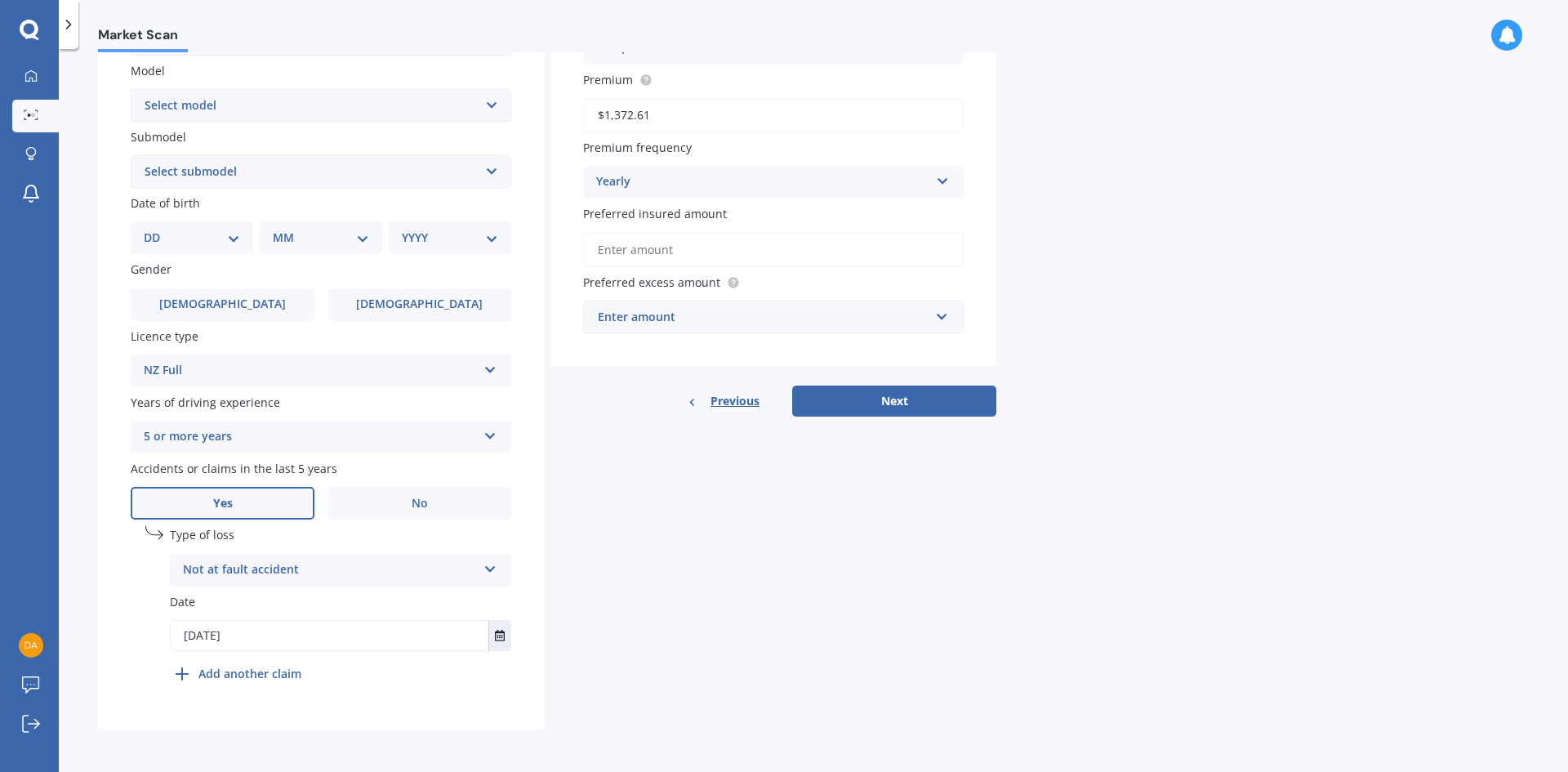
click at [629, 659] on div "Details Plate number Search I don’t have a number plate Year [DATE] Make Select…" at bounding box center [547, 247] width 898 height 965
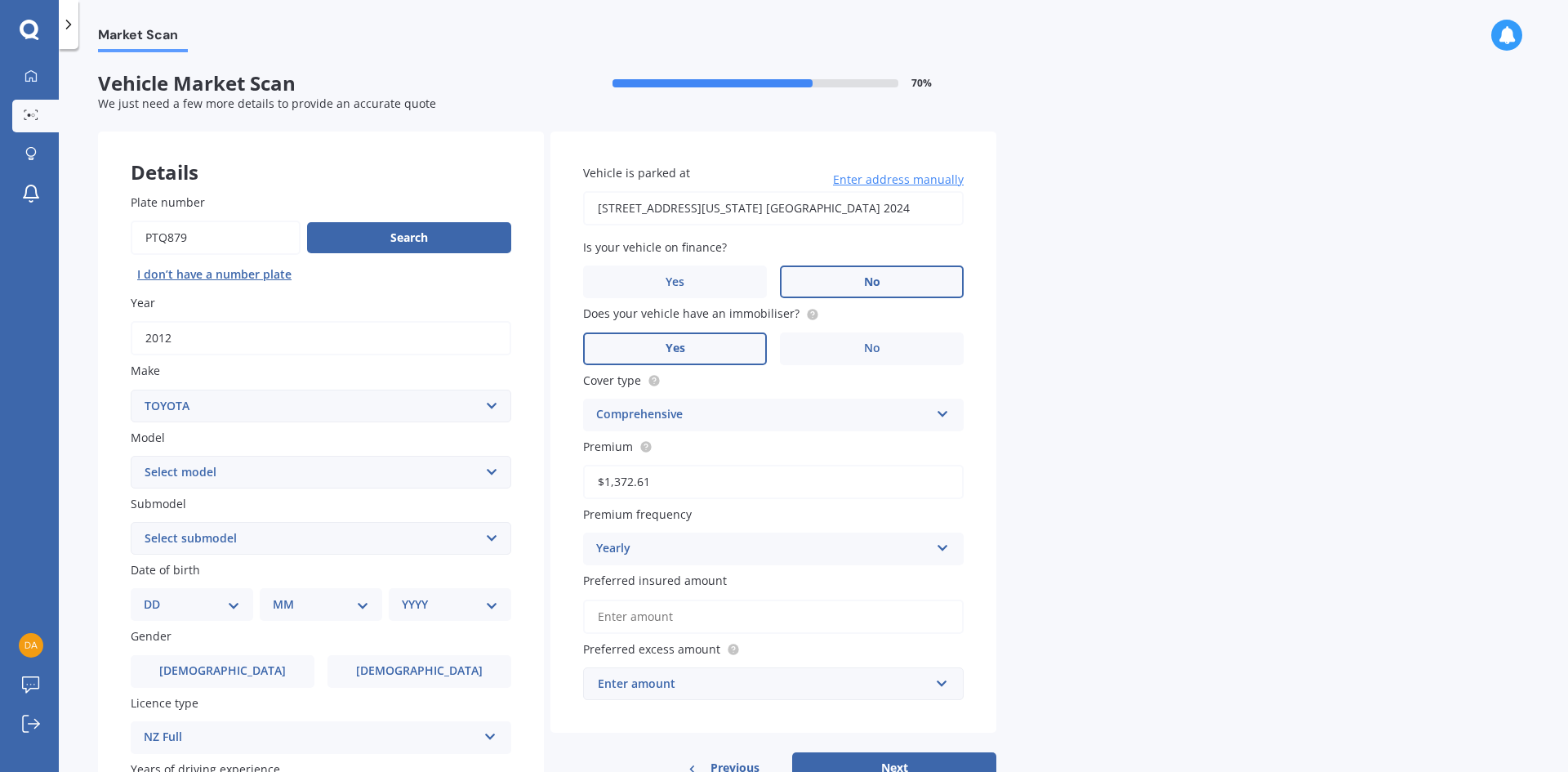
click at [608, 614] on input "Preferred insured amount" at bounding box center [774, 616] width 381 height 34
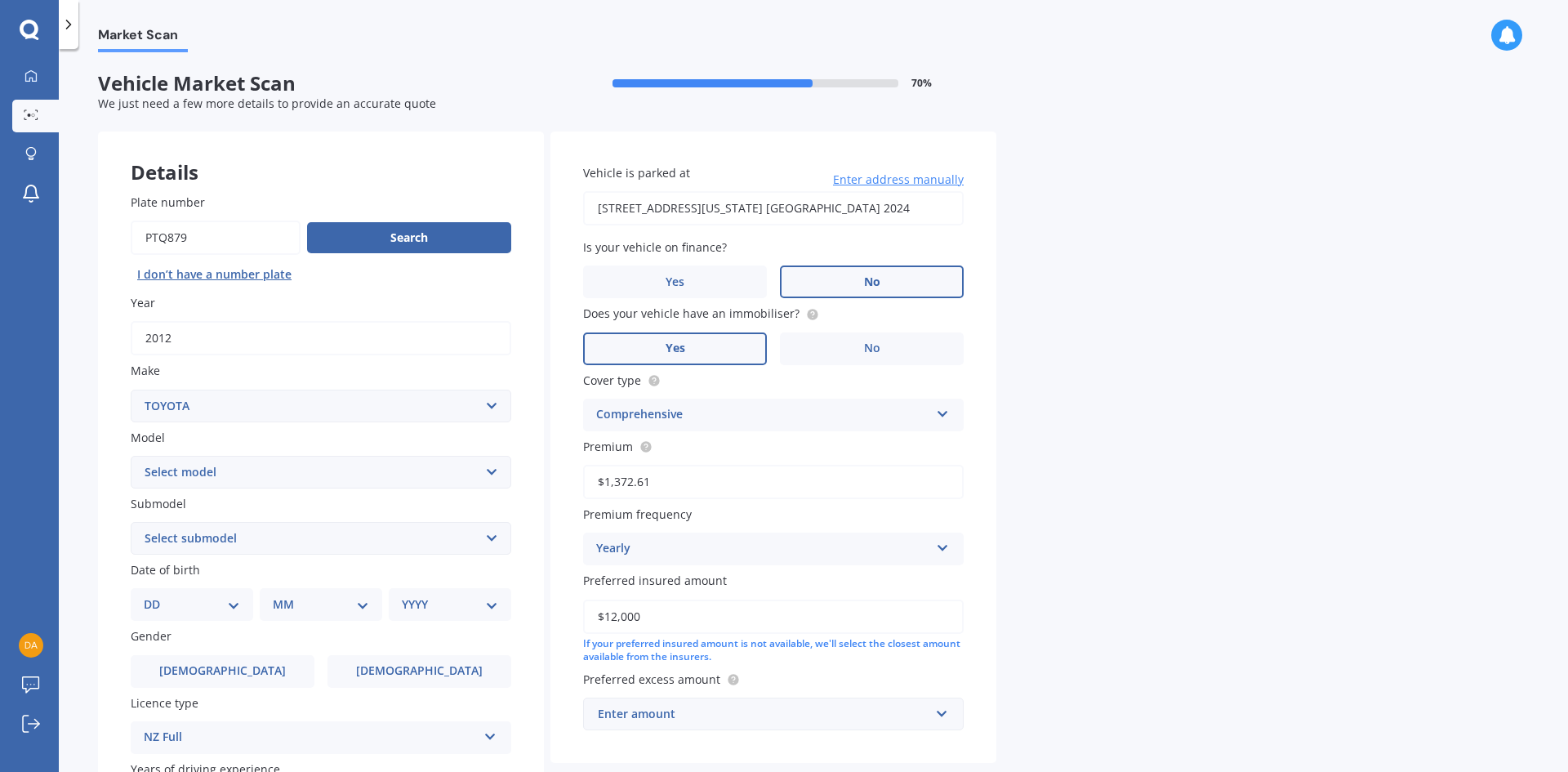
type input "$12,000"
click at [1055, 580] on div "Market Scan Vehicle Market Scan 70 % We just need a few more details to provide…" at bounding box center [813, 414] width 1510 height 723
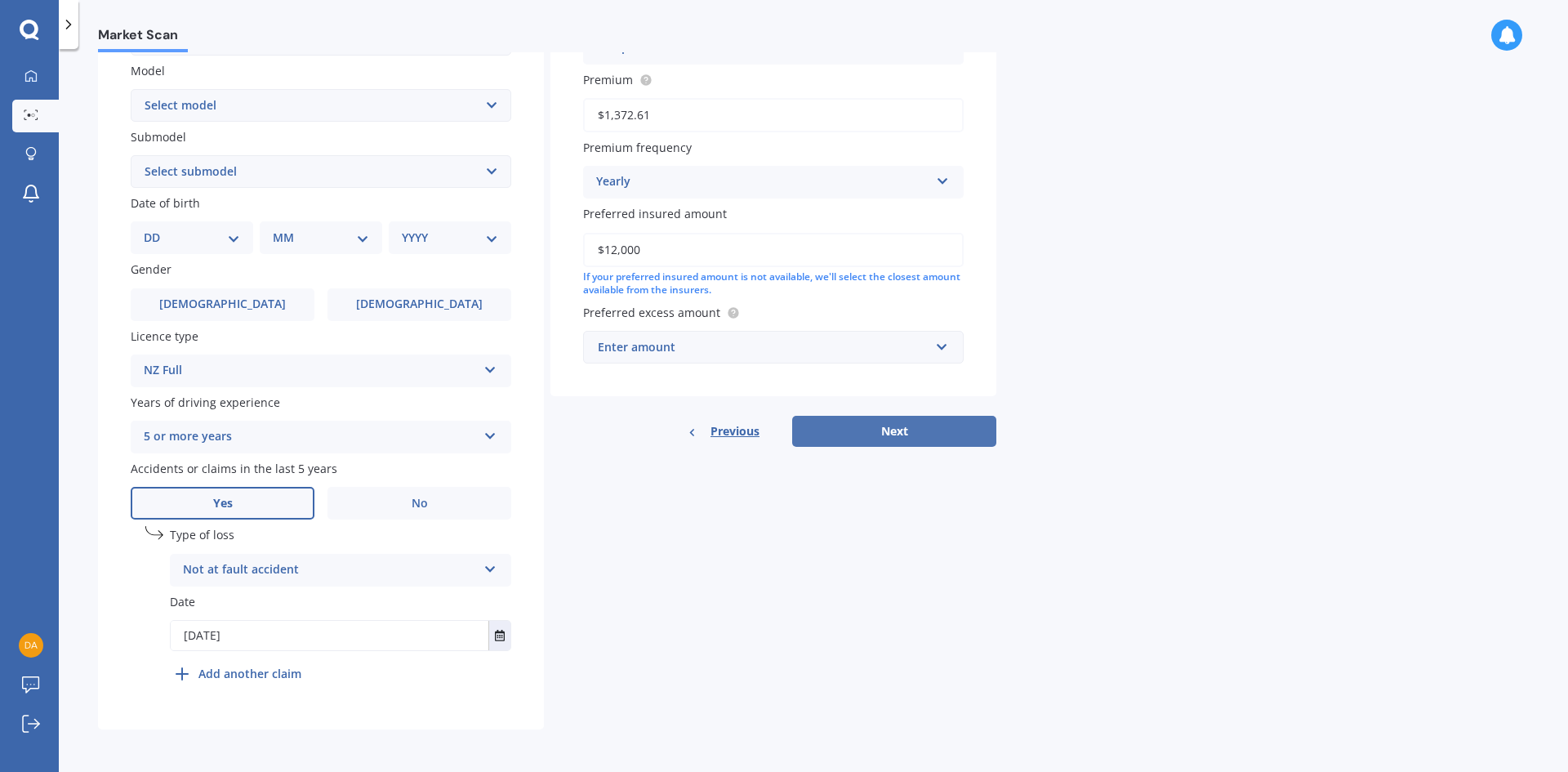
click at [866, 436] on button "Next" at bounding box center [894, 432] width 204 height 31
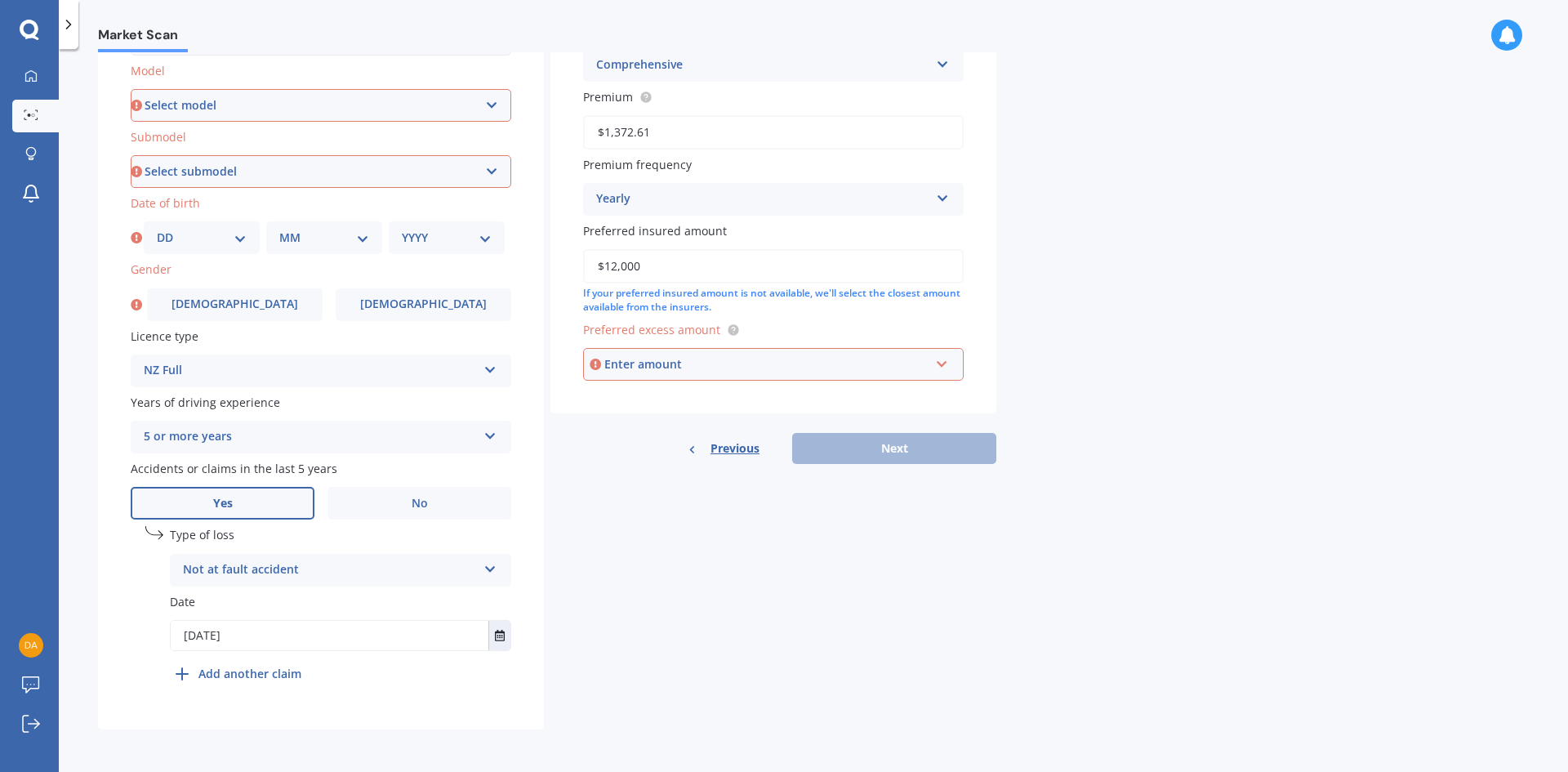
click at [907, 370] on div "Enter amount" at bounding box center [767, 364] width 325 height 18
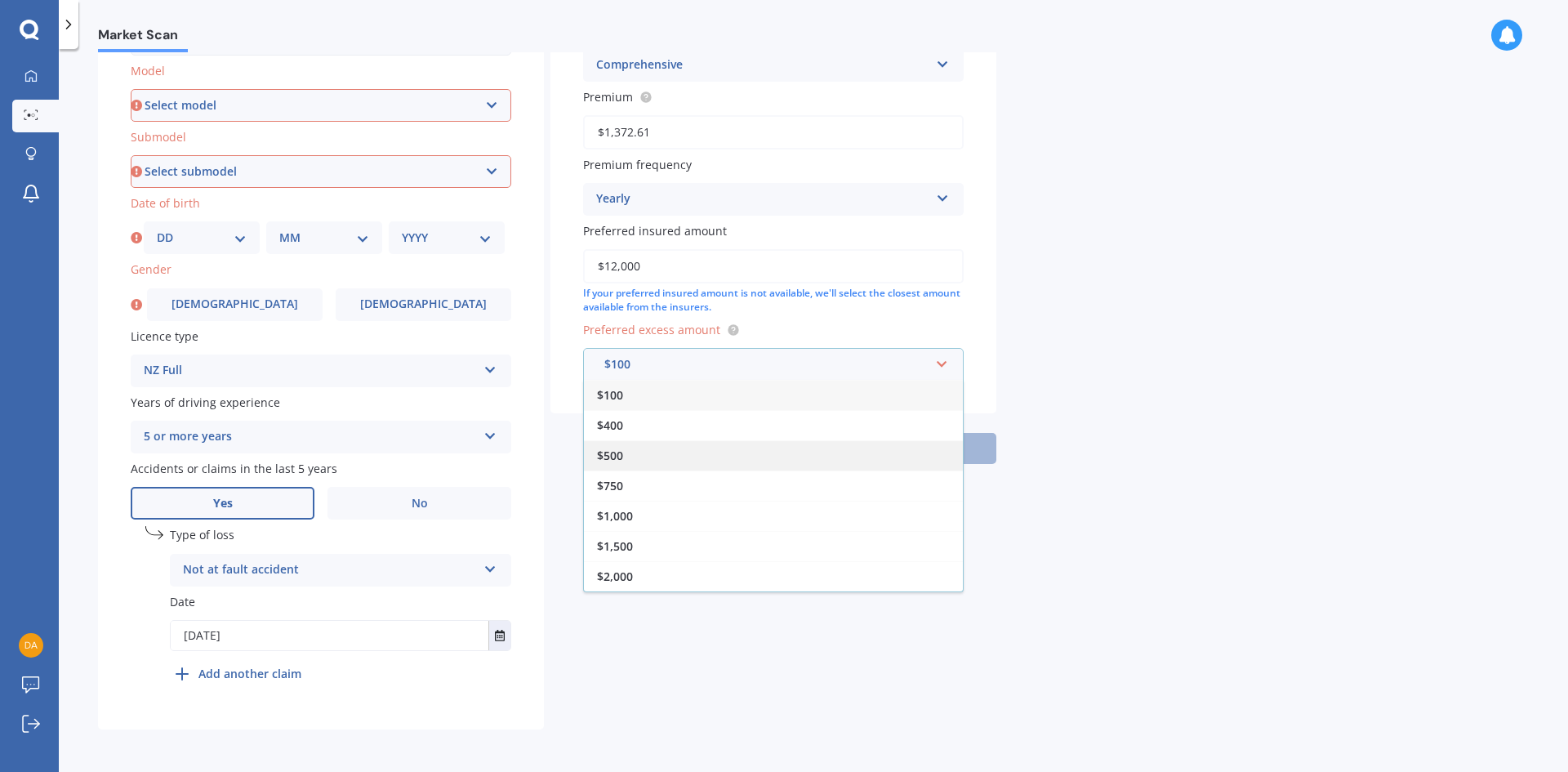
click at [748, 448] on div "$500" at bounding box center [774, 455] width 379 height 30
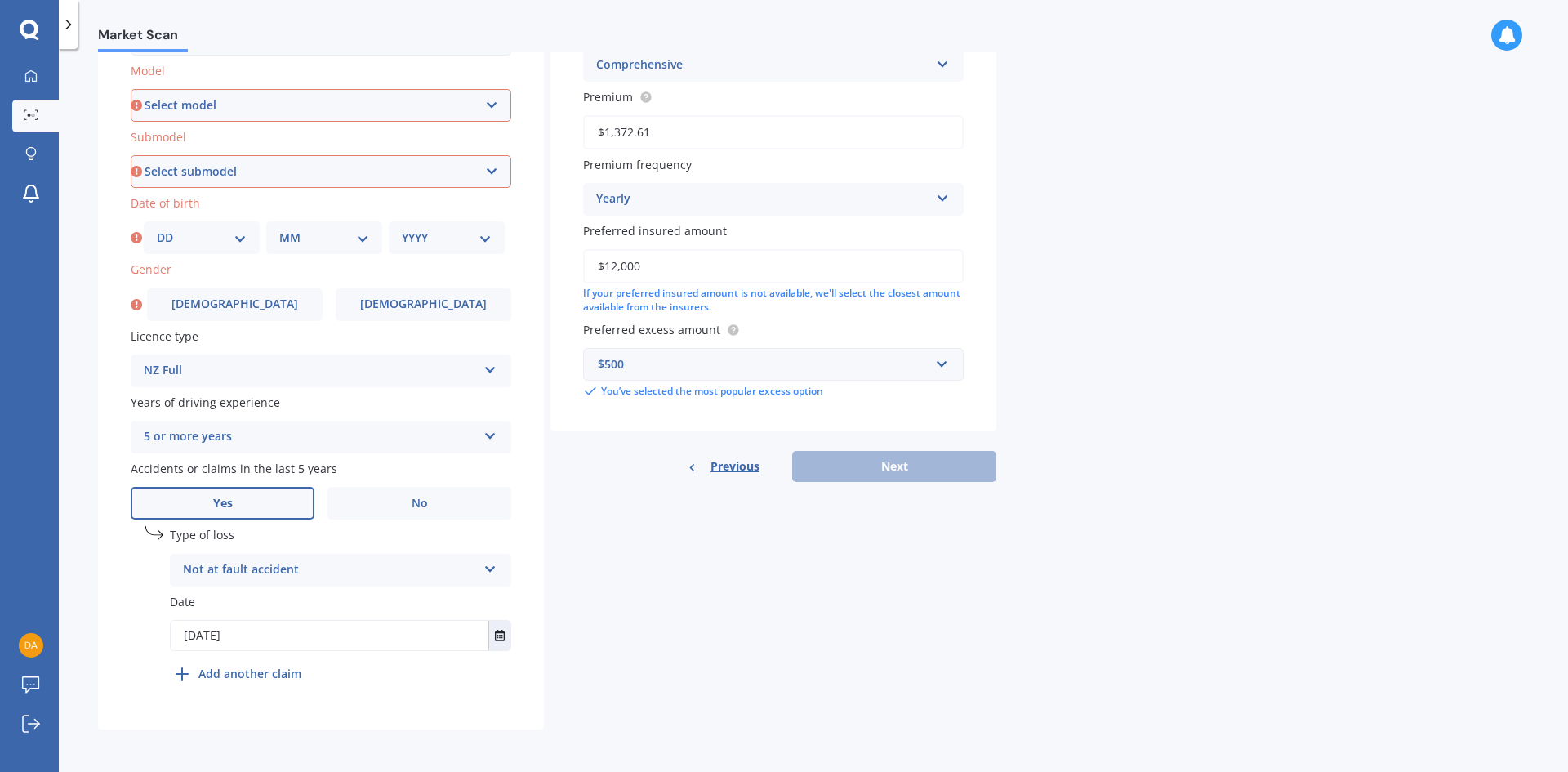
scroll to position [0, 0]
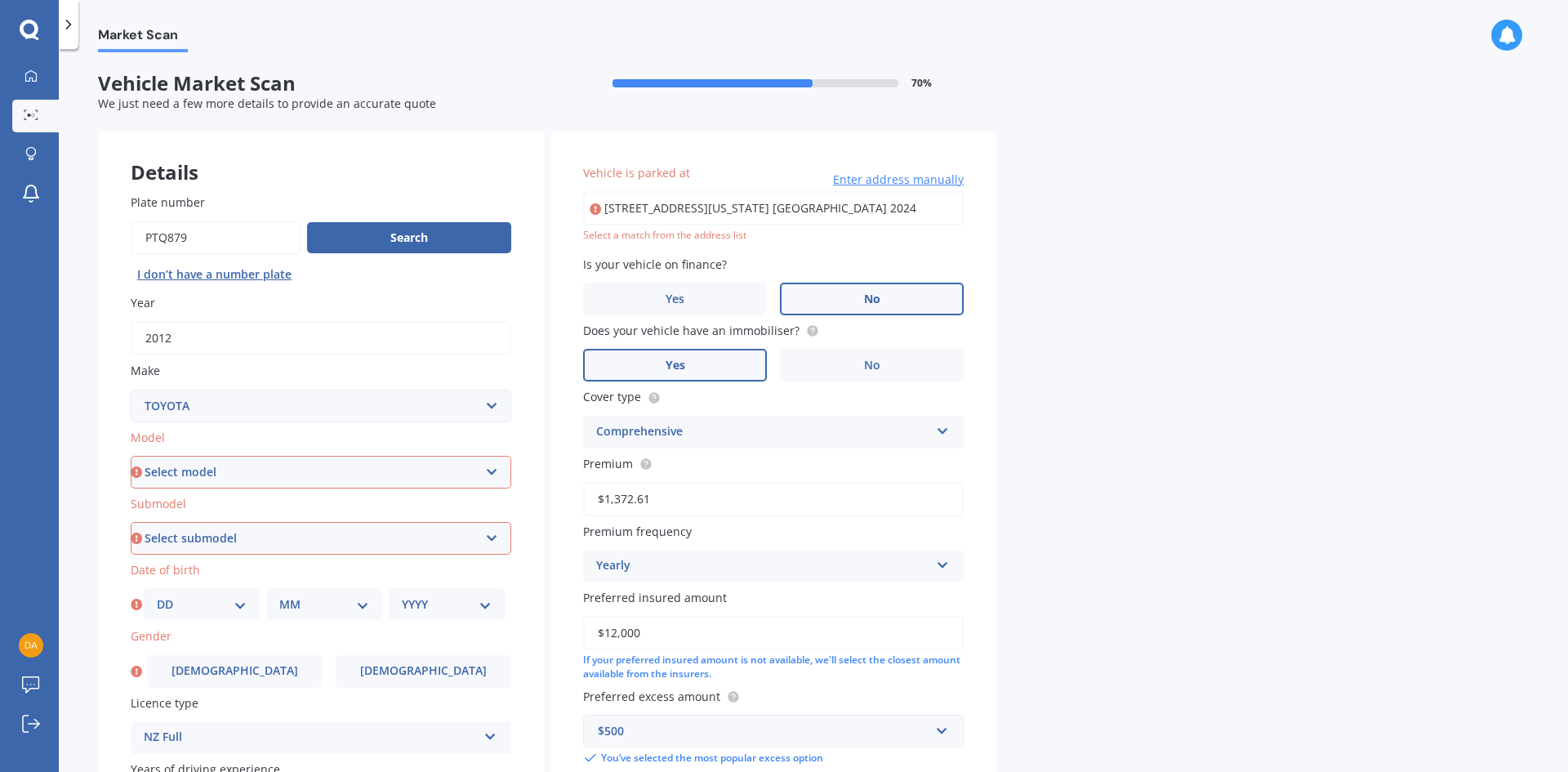
click at [493, 473] on select "Select model 4 Runner 86 [PERSON_NAME] Alphard Altezza Aqua Aristo Aurion Auris…" at bounding box center [321, 473] width 381 height 33
select select "CAMRY"
click at [130, 456] on select "Select model 4 Runner 86 [PERSON_NAME] Alphard Altezza Aqua Aristo Aurion Auris…" at bounding box center [321, 473] width 381 height 33
click at [405, 549] on select "Select submodel (All other) Altise 2.4 Altise 3.0 V6 Ateva 2.4 Ateva 3.0 V6 Azu…" at bounding box center [321, 539] width 381 height 33
select select "(ALL OTHER)"
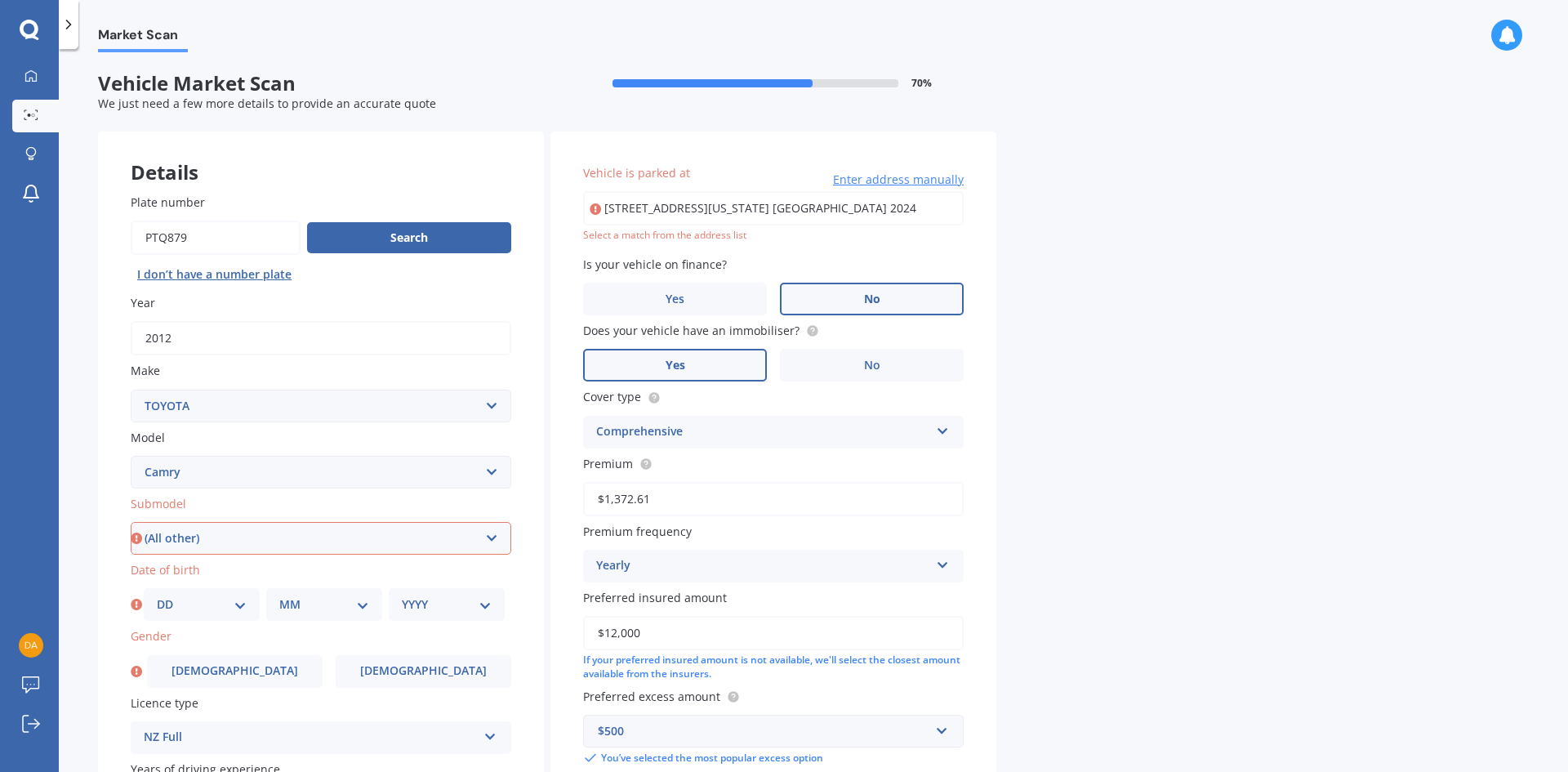
click at [130, 522] on select "Select submodel (All other) Altise 2.4 Altise 3.0 V6 Ateva 2.4 Ateva 3.0 V6 Azu…" at bounding box center [321, 539] width 381 height 33
click at [174, 604] on select "DD 01 02 03 04 05 06 07 08 09 10 11 12 13 14 15 16 17 18 19 20 21 22 23 24 25 2…" at bounding box center [201, 604] width 89 height 18
select select "20"
click at [157, 595] on select "DD 01 02 03 04 05 06 07 08 09 10 11 12 13 14 15 16 17 18 19 20 21 22 23 24 25 2…" at bounding box center [201, 604] width 89 height 18
click at [370, 600] on div "MM 01 02 03 04 05 06 07 08 09 10 11 12" at bounding box center [324, 605] width 116 height 33
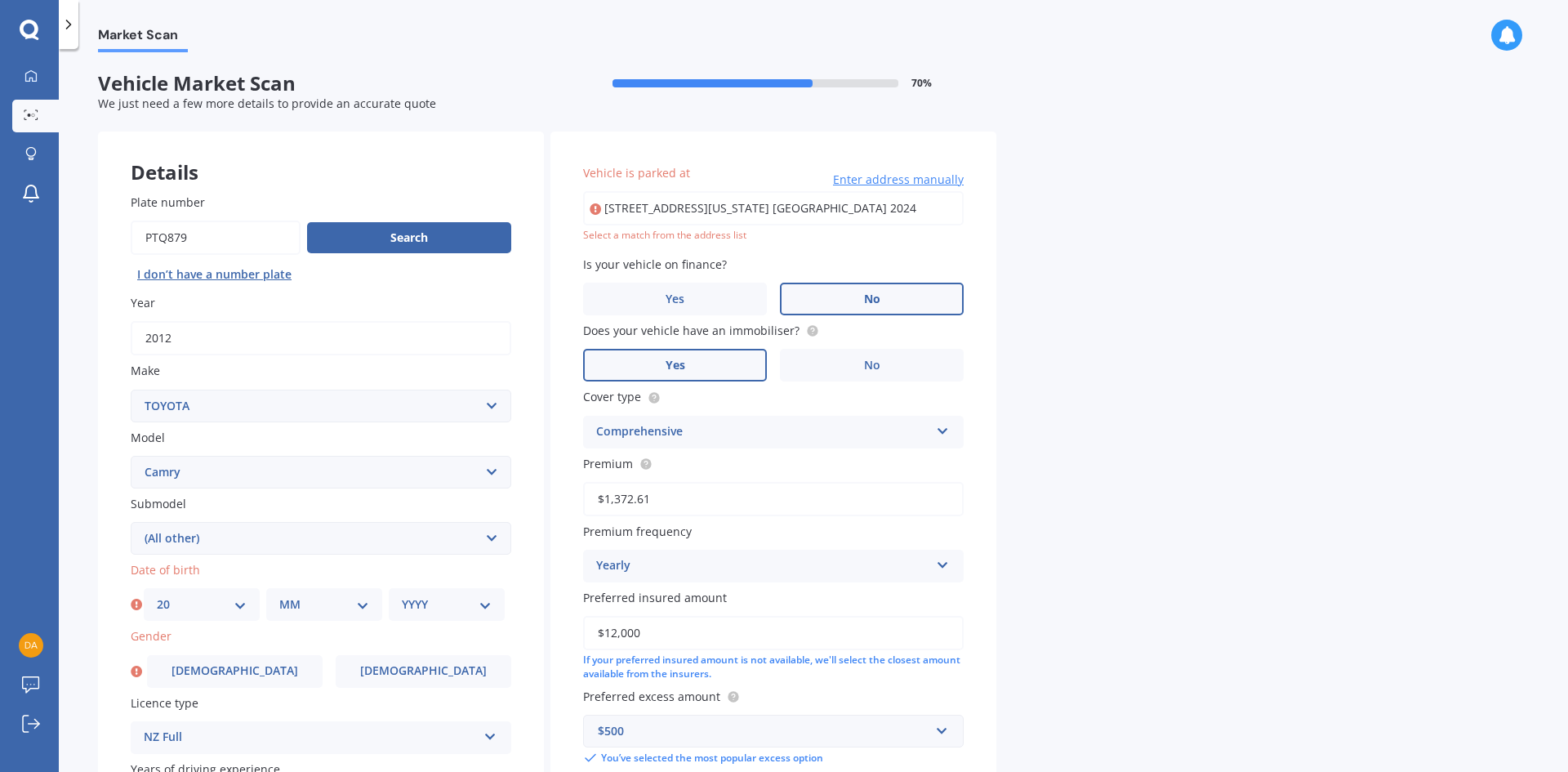
click at [366, 600] on select "MM 01 02 03 04 05 06 07 08 09 10 11 12" at bounding box center [324, 604] width 89 height 18
select select "10"
click at [279, 595] on select "MM 01 02 03 04 05 06 07 08 09 10 11 12" at bounding box center [324, 604] width 89 height 18
click at [488, 604] on select "YYYY 2025 2024 2023 2022 2021 2020 2019 2018 2017 2016 2015 2014 2013 2012 2011…" at bounding box center [446, 604] width 89 height 18
select select "1950"
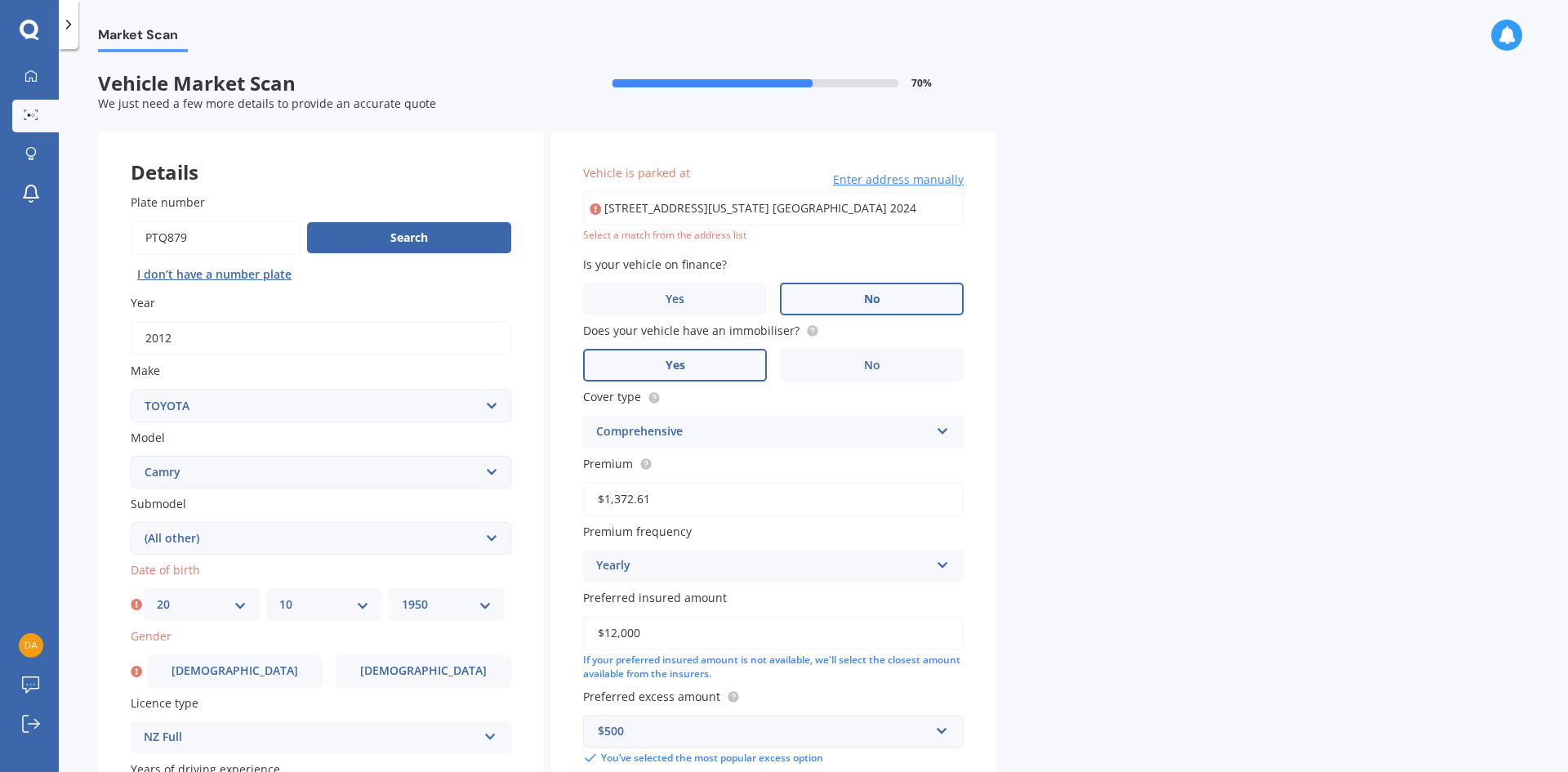
click at [401, 595] on select "YYYY 2025 2024 2023 2022 2021 2020 2019 2018 2017 2016 2015 2014 2013 2012 2011…" at bounding box center [446, 604] width 89 height 18
click at [368, 680] on label "[DEMOGRAPHIC_DATA]" at bounding box center [423, 672] width 176 height 33
click at [0, 0] on input "[DEMOGRAPHIC_DATA]" at bounding box center [0, 0] width 0 height 0
click at [893, 201] on input "[STREET_ADDRESS][US_STATE] [GEOGRAPHIC_DATA] 2024" at bounding box center [774, 208] width 381 height 34
click at [722, 207] on input "[STREET_ADDRESS][US_STATE] [GEOGRAPHIC_DATA] 2024" at bounding box center [774, 208] width 381 height 34
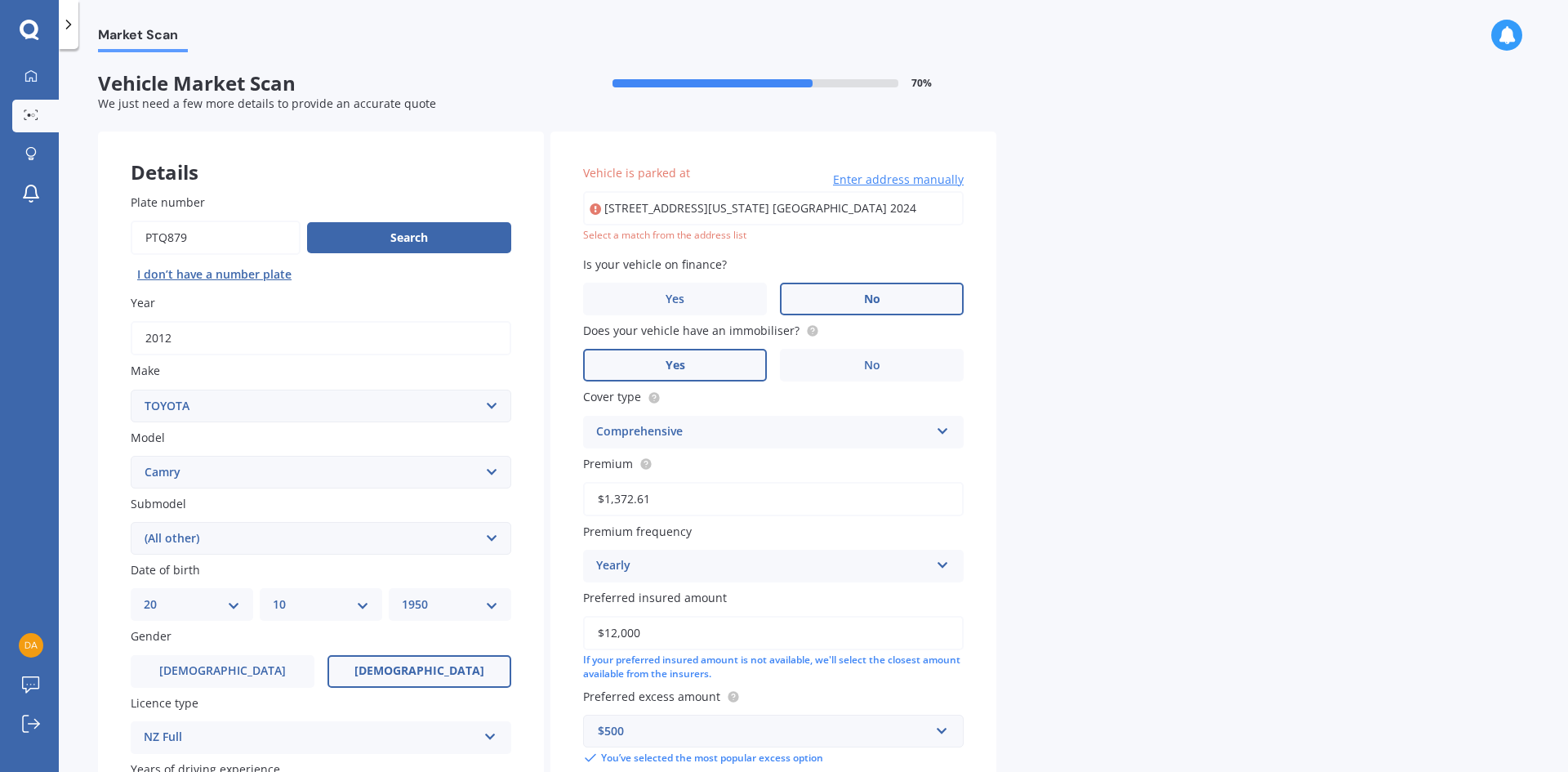
click at [725, 207] on input "[STREET_ADDRESS][US_STATE] [GEOGRAPHIC_DATA] 2024" at bounding box center [774, 208] width 381 height 34
type input "[STREET_ADDRESS][US_STATE]"
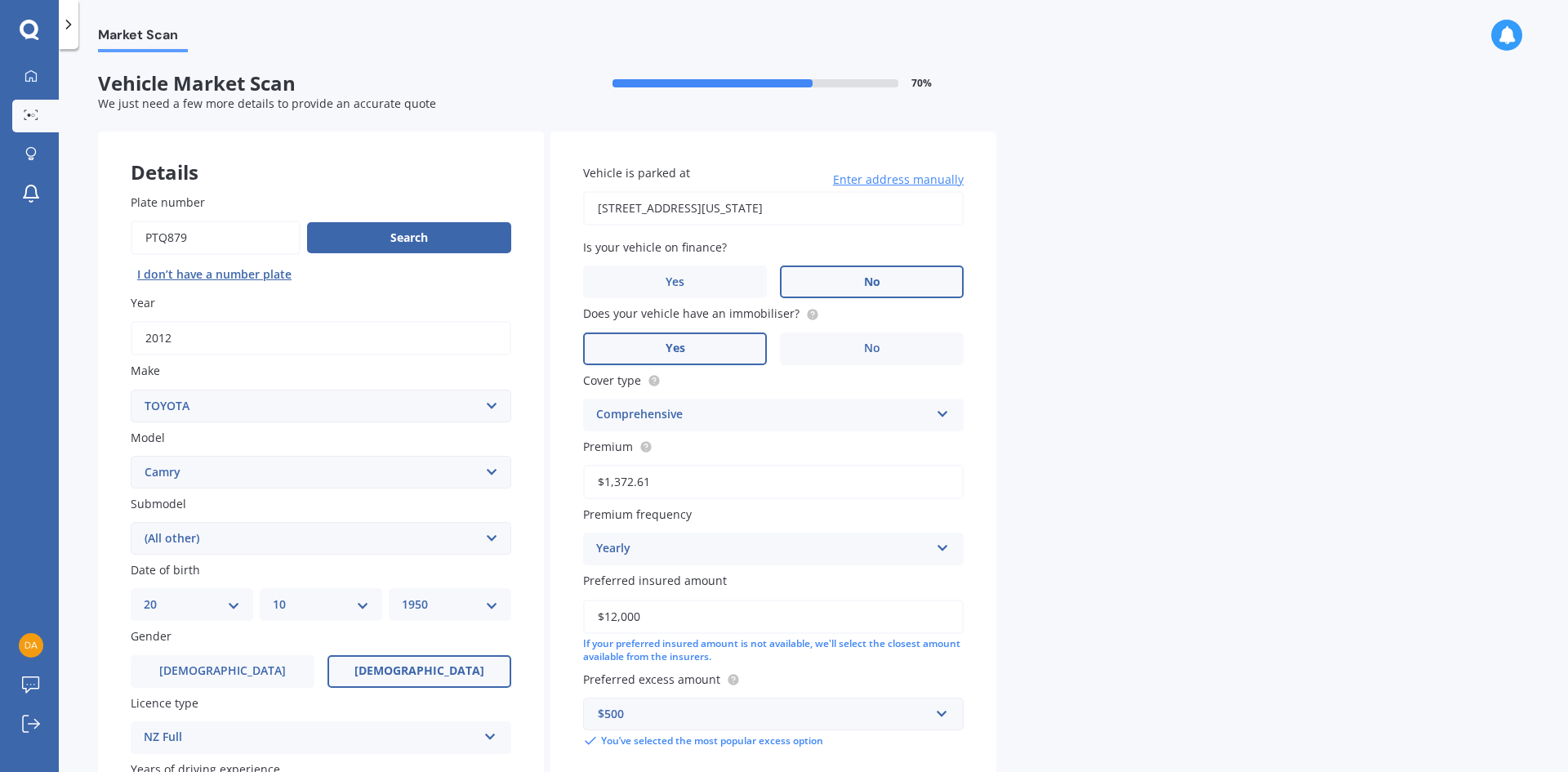
scroll to position [367, 0]
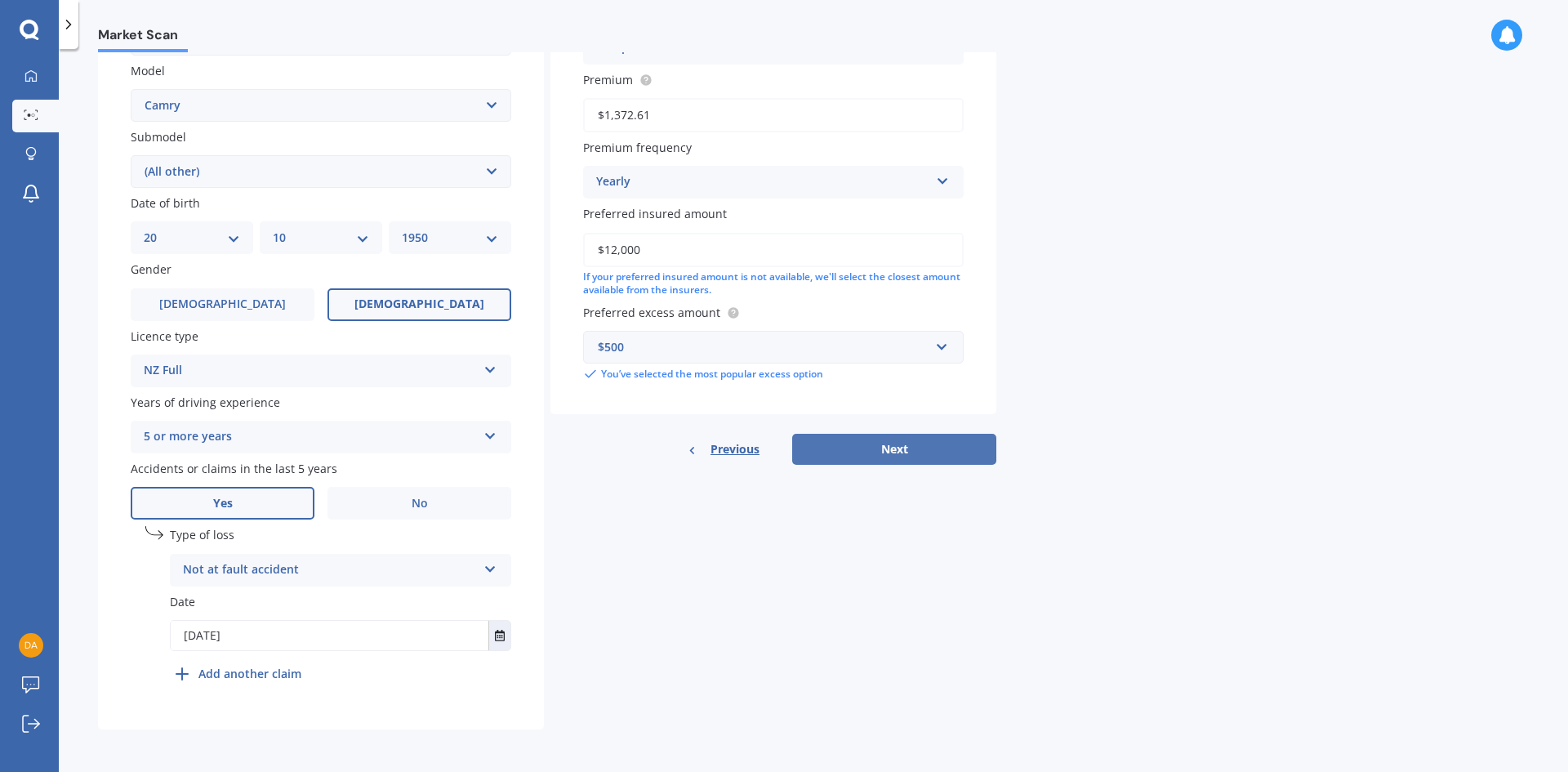
click at [878, 447] on button "Next" at bounding box center [894, 449] width 204 height 31
select select "20"
select select "10"
select select "1950"
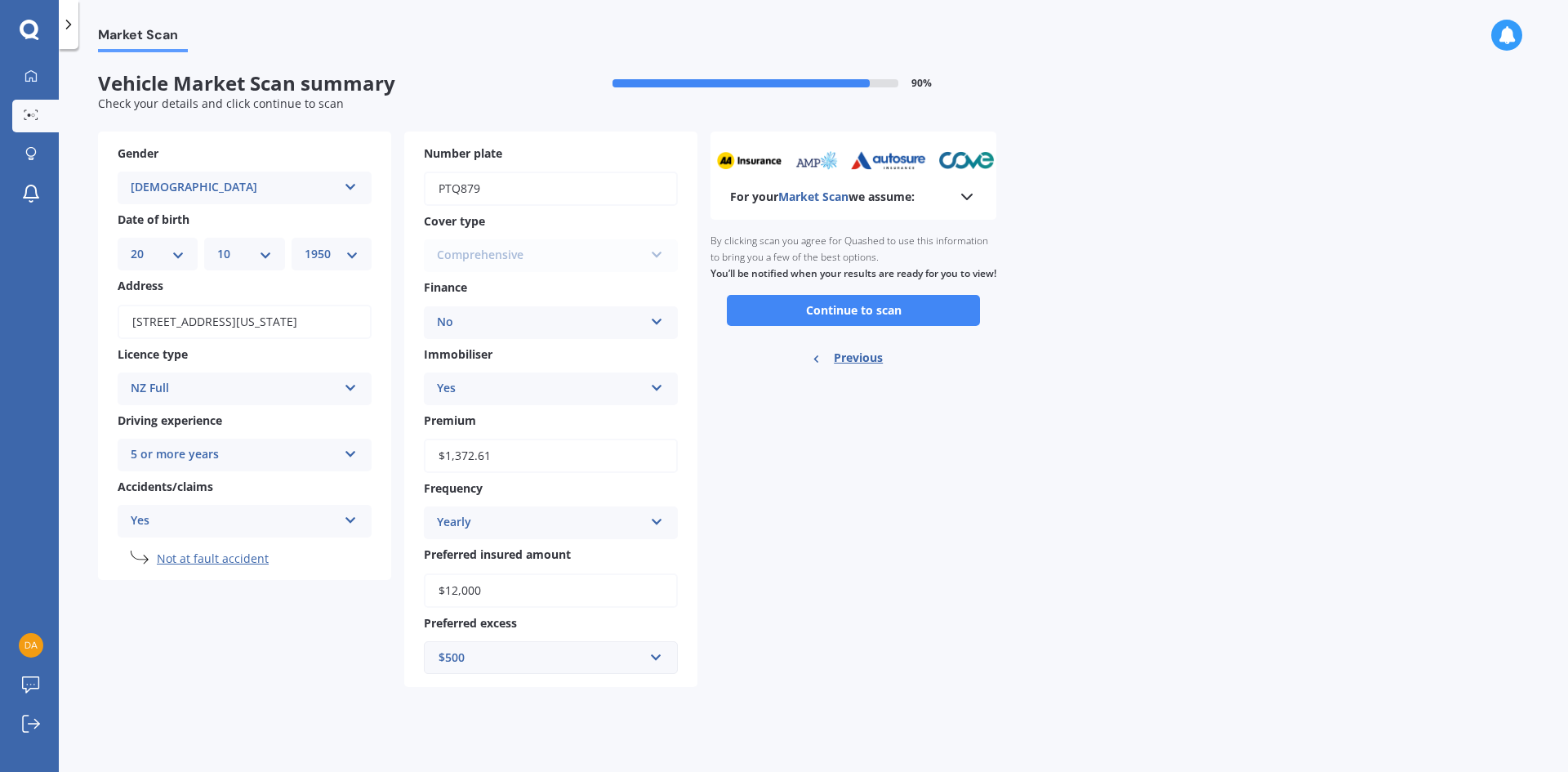
scroll to position [0, 0]
click at [873, 326] on button "Continue to scan" at bounding box center [854, 310] width 253 height 31
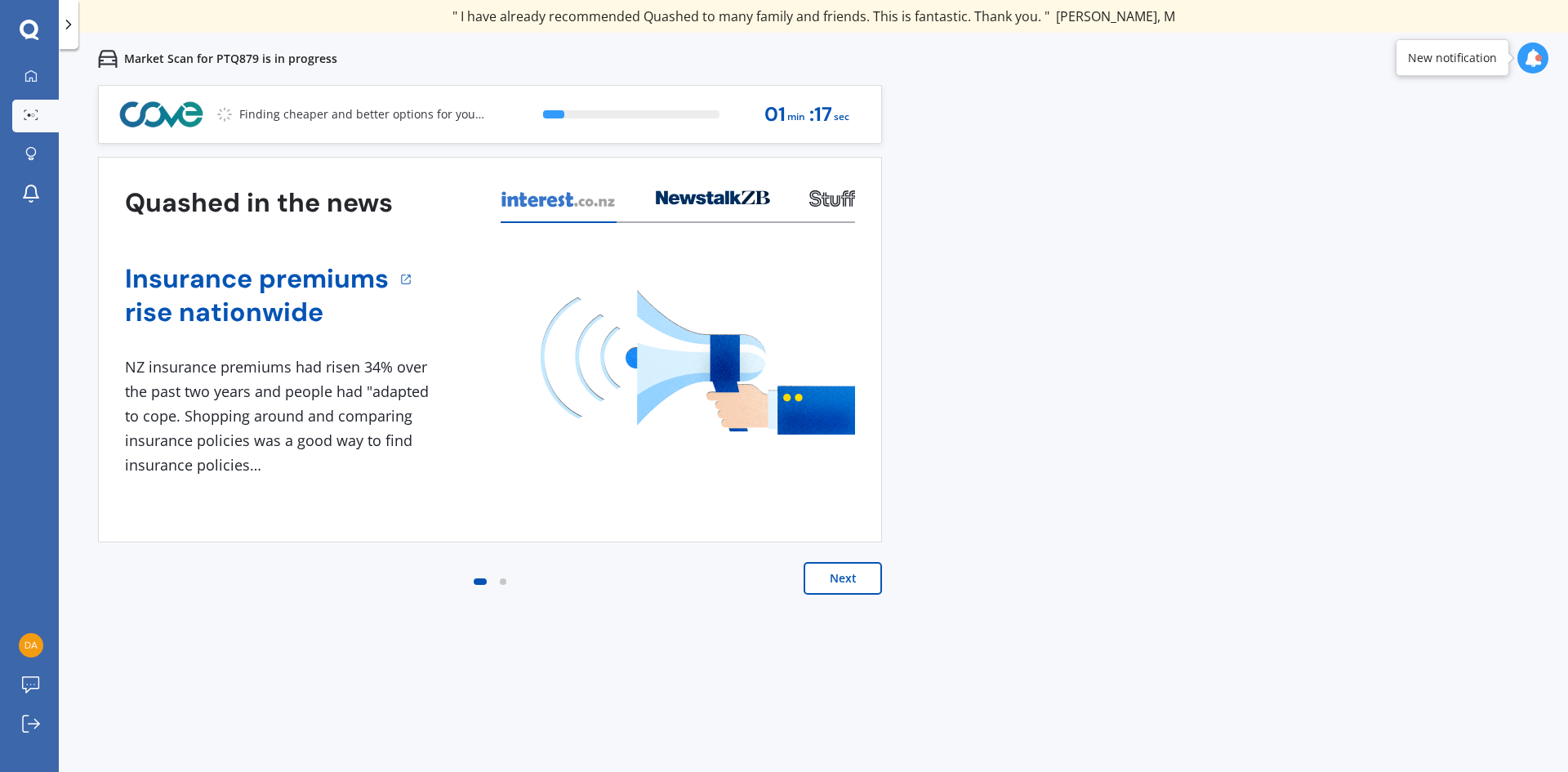
click at [859, 580] on button "Next" at bounding box center [843, 579] width 79 height 33
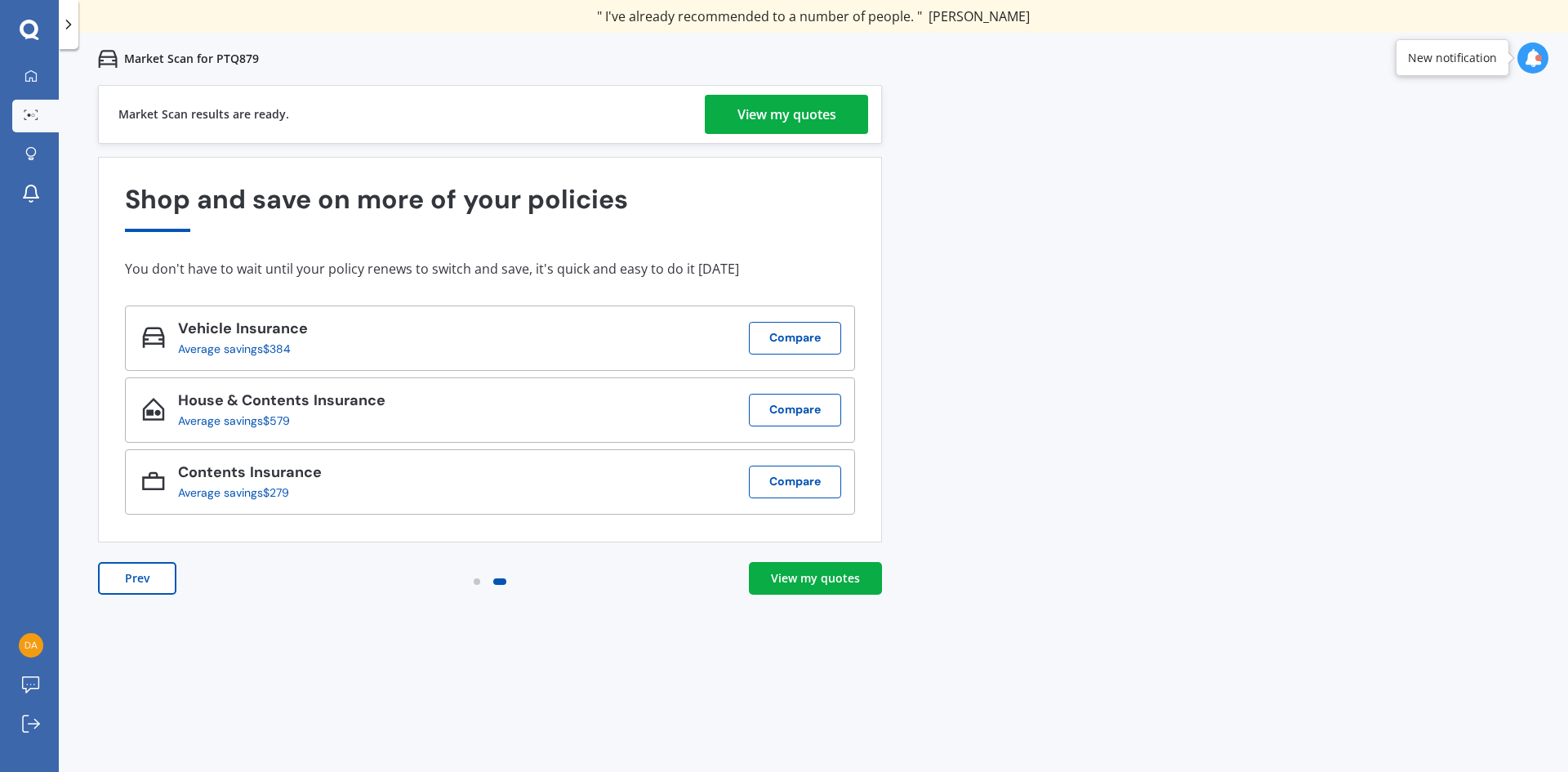
click at [854, 578] on div "View my quotes" at bounding box center [816, 578] width 89 height 17
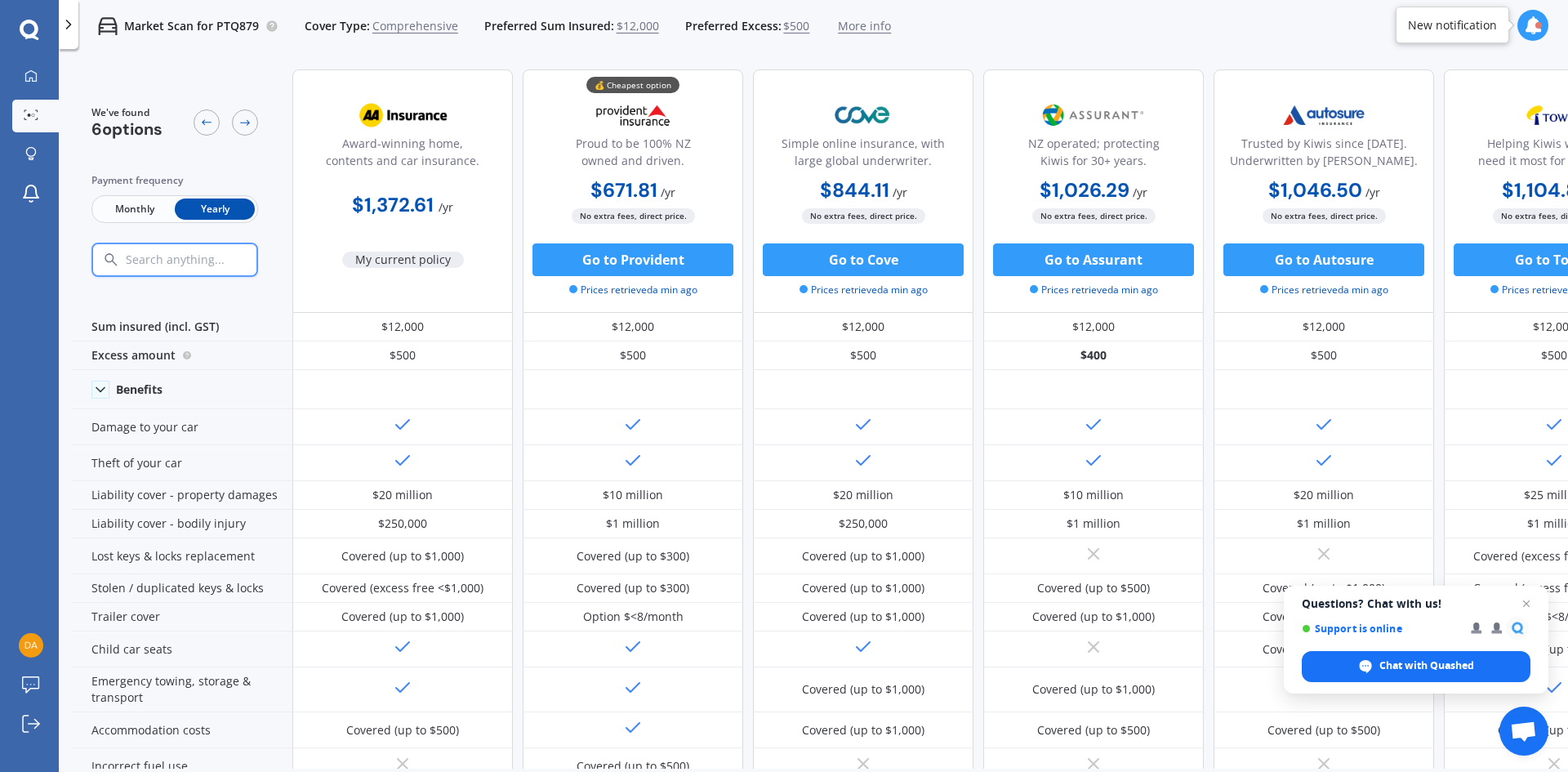
scroll to position [0, 105]
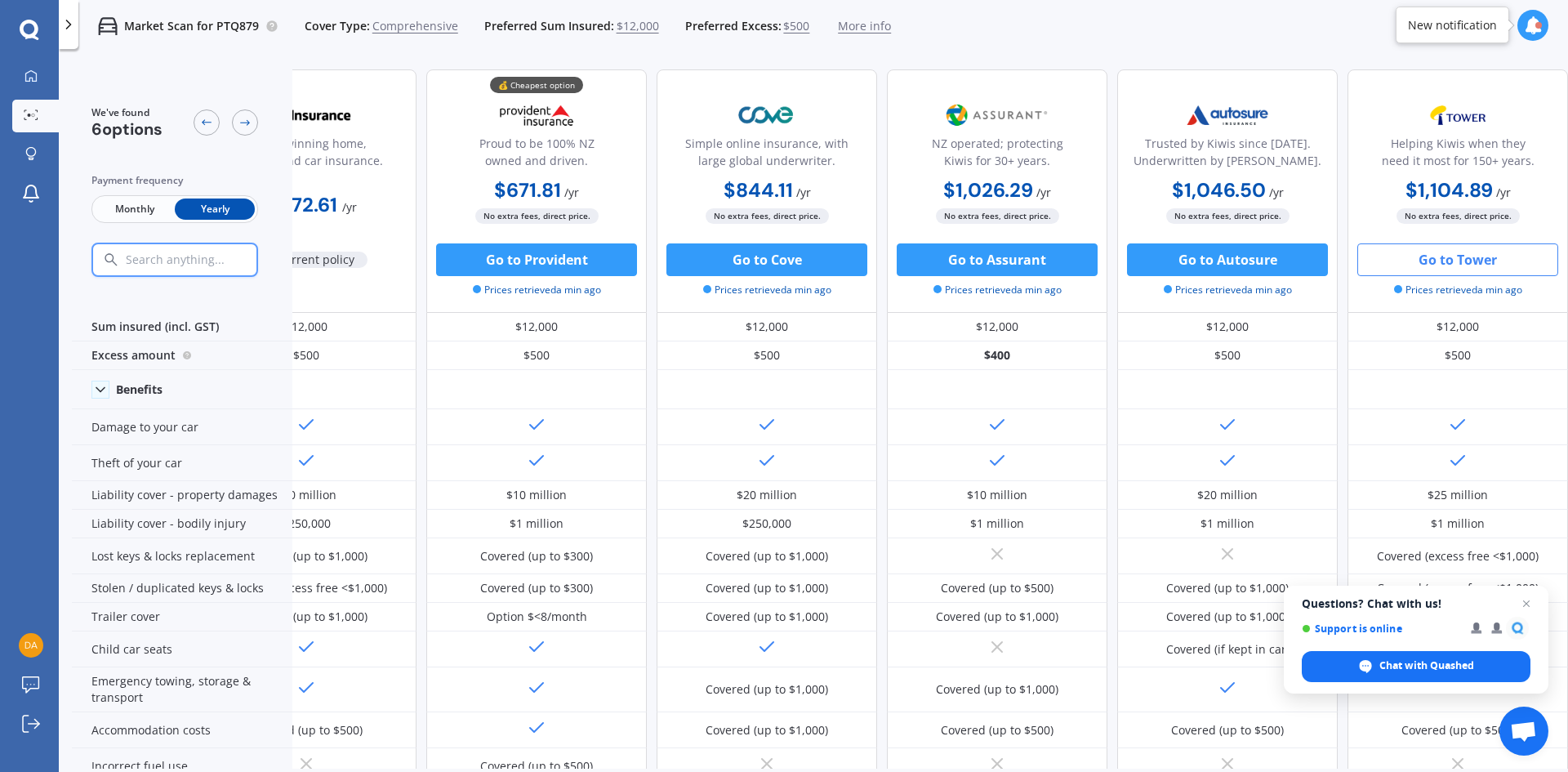
click at [1430, 250] on button "Go to Tower" at bounding box center [1457, 260] width 201 height 33
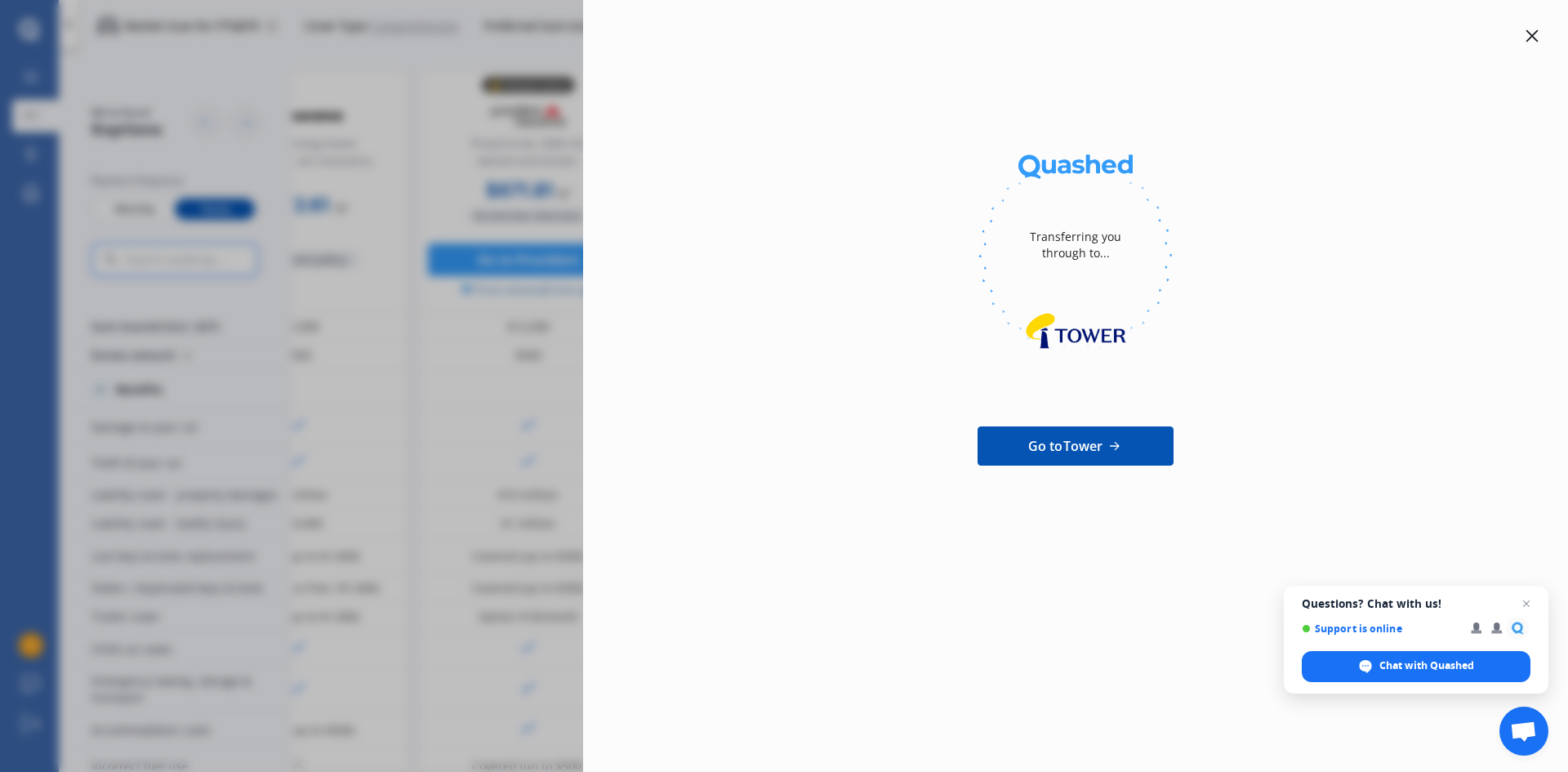
click at [1527, 39] on icon at bounding box center [1531, 35] width 13 height 13
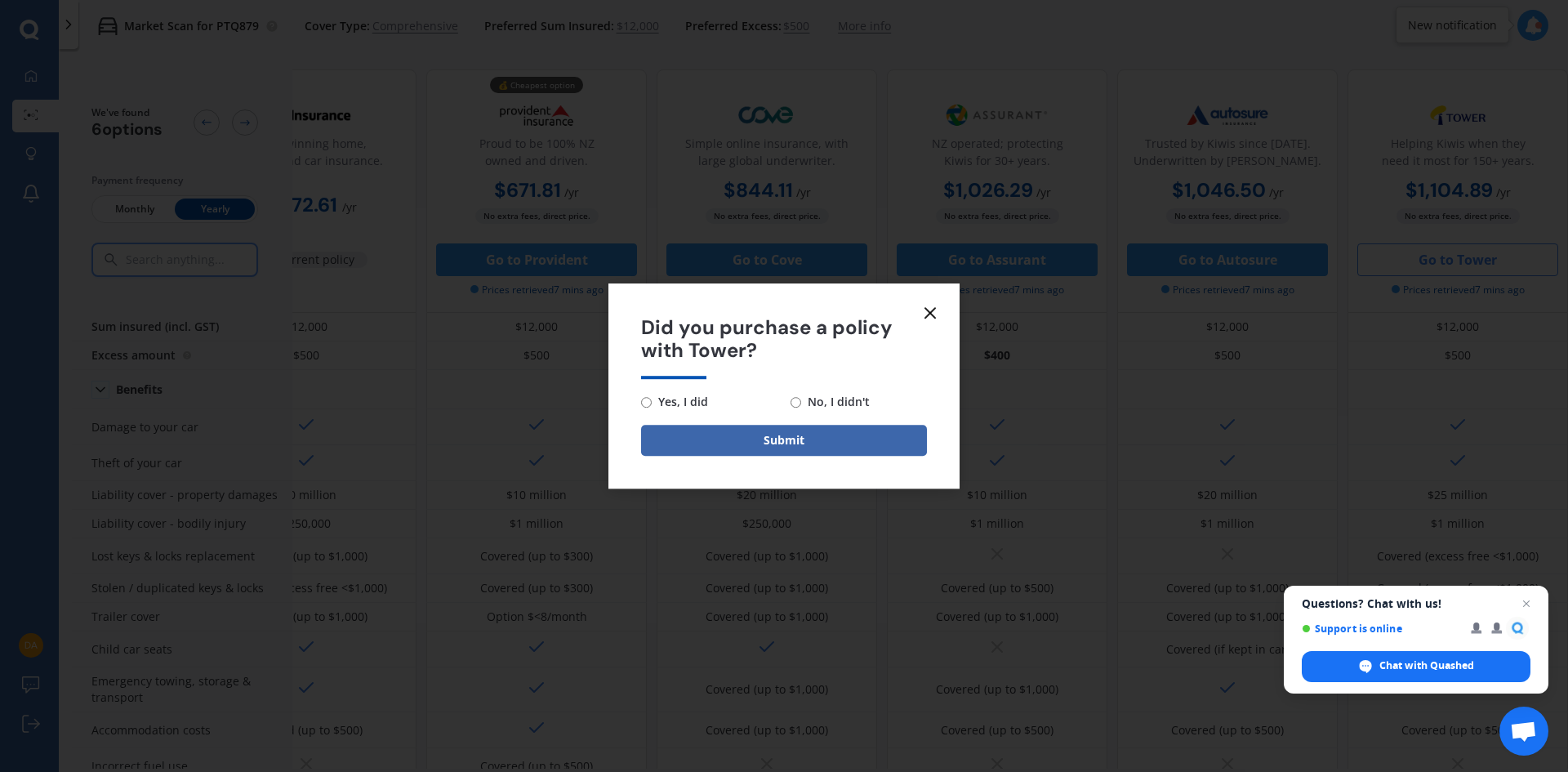
click at [800, 404] on input "No, I didn't" at bounding box center [795, 402] width 11 height 11
radio input "true"
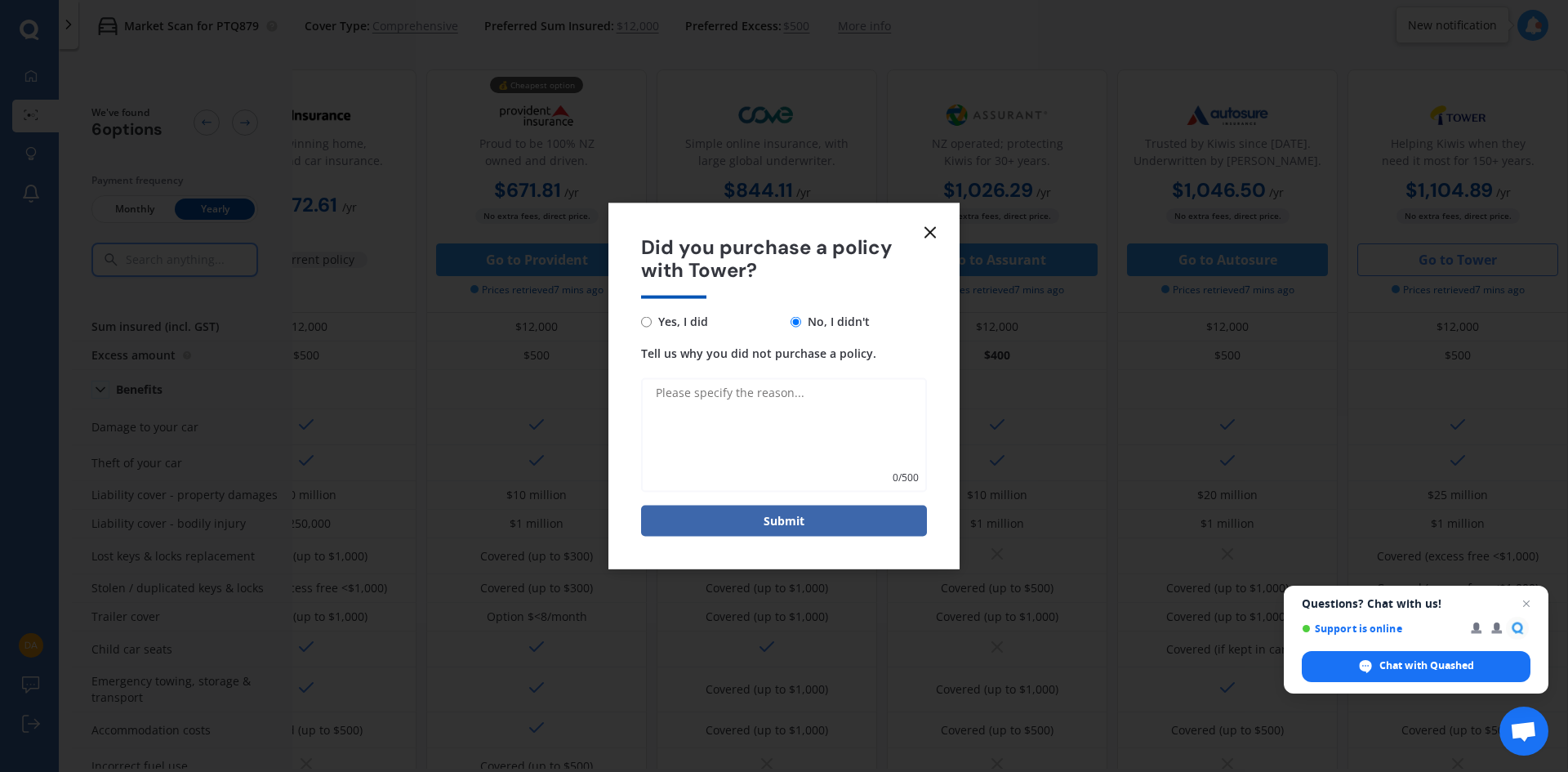
click at [688, 408] on textarea "Tell us why you did not purchase a policy." at bounding box center [784, 436] width 286 height 115
type textarea "T"
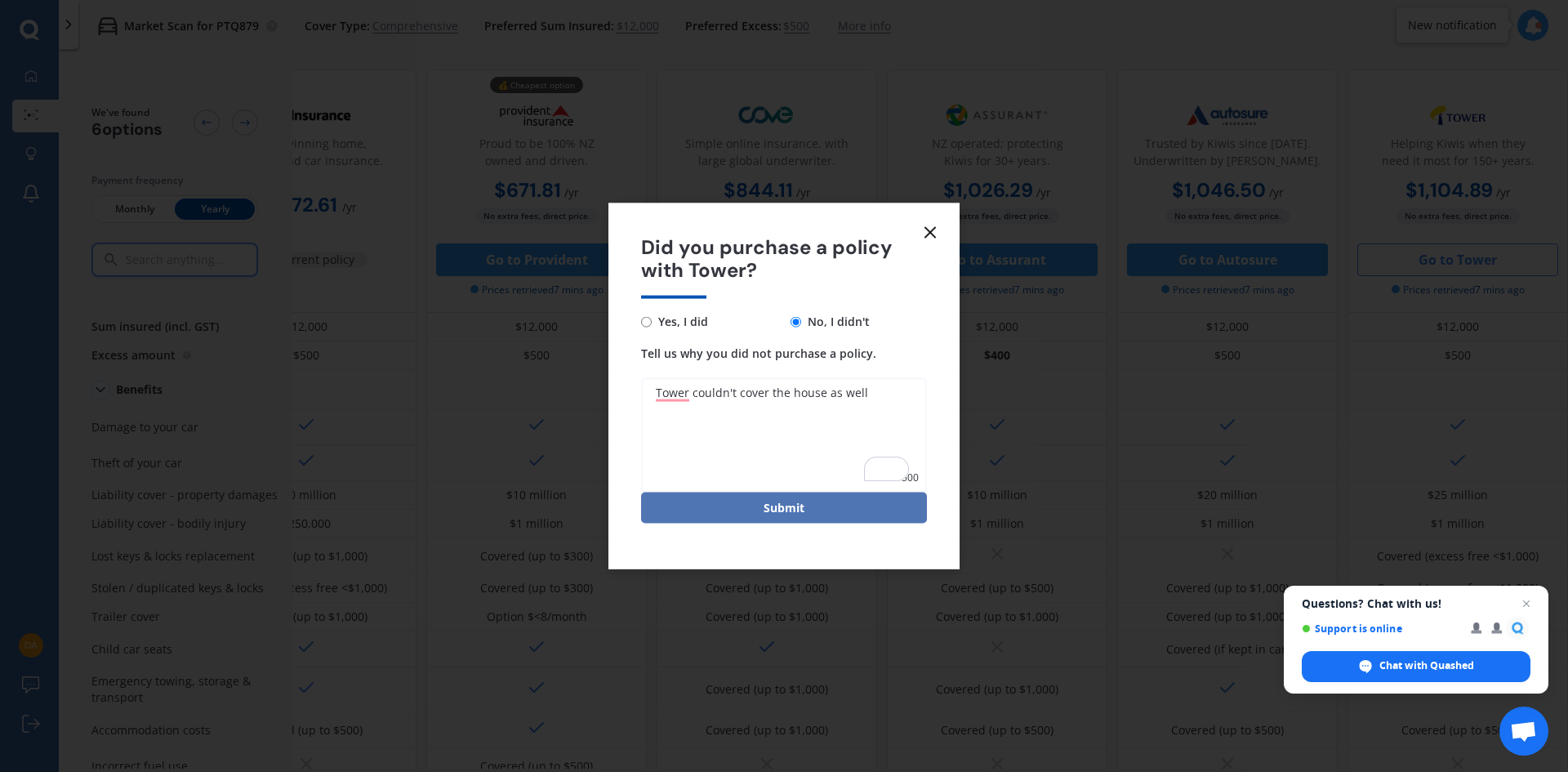
type textarea "Tower couldn't cover the house as well"
click at [767, 513] on button "Submit" at bounding box center [784, 509] width 286 height 31
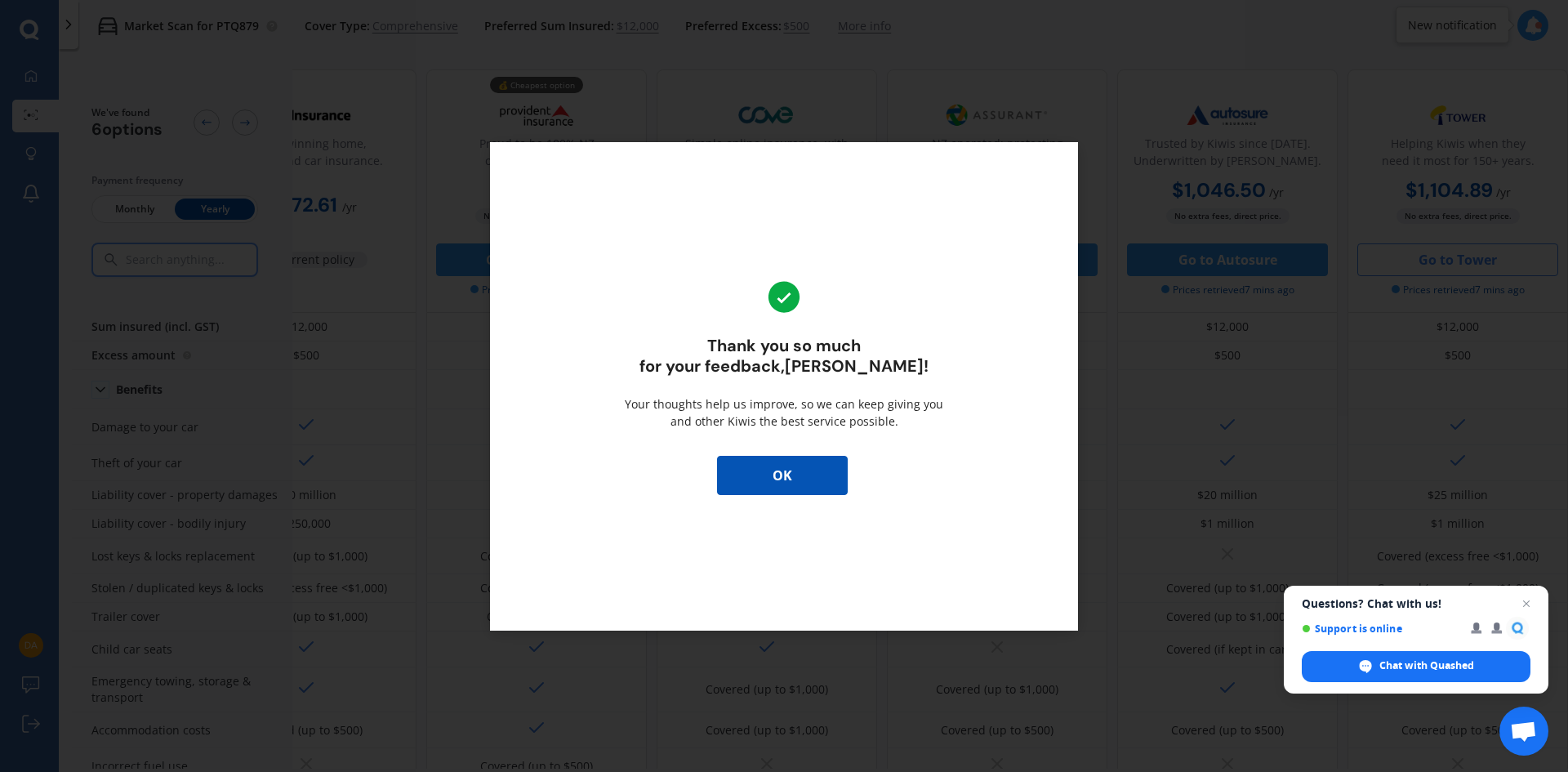
click at [792, 481] on button "OK" at bounding box center [783, 475] width 130 height 39
